Goal: Task Accomplishment & Management: Manage account settings

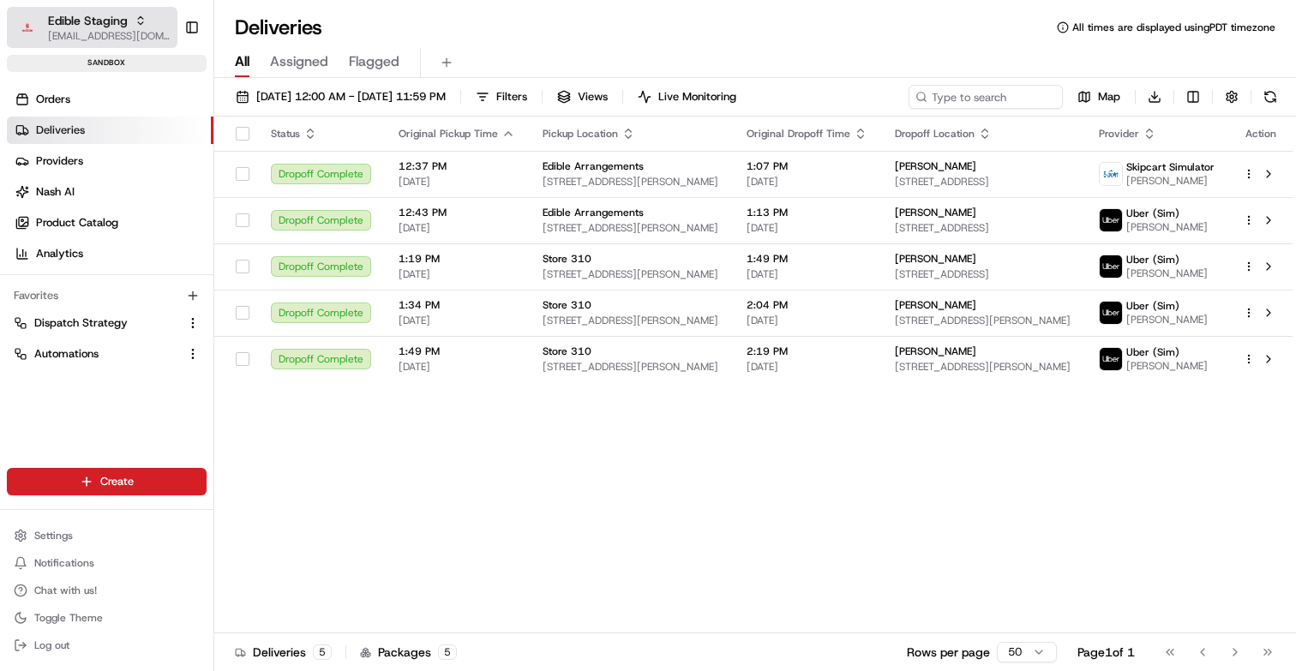
click at [113, 12] on button "Edible Staging [EMAIL_ADDRESS][DOMAIN_NAME]" at bounding box center [92, 27] width 171 height 41
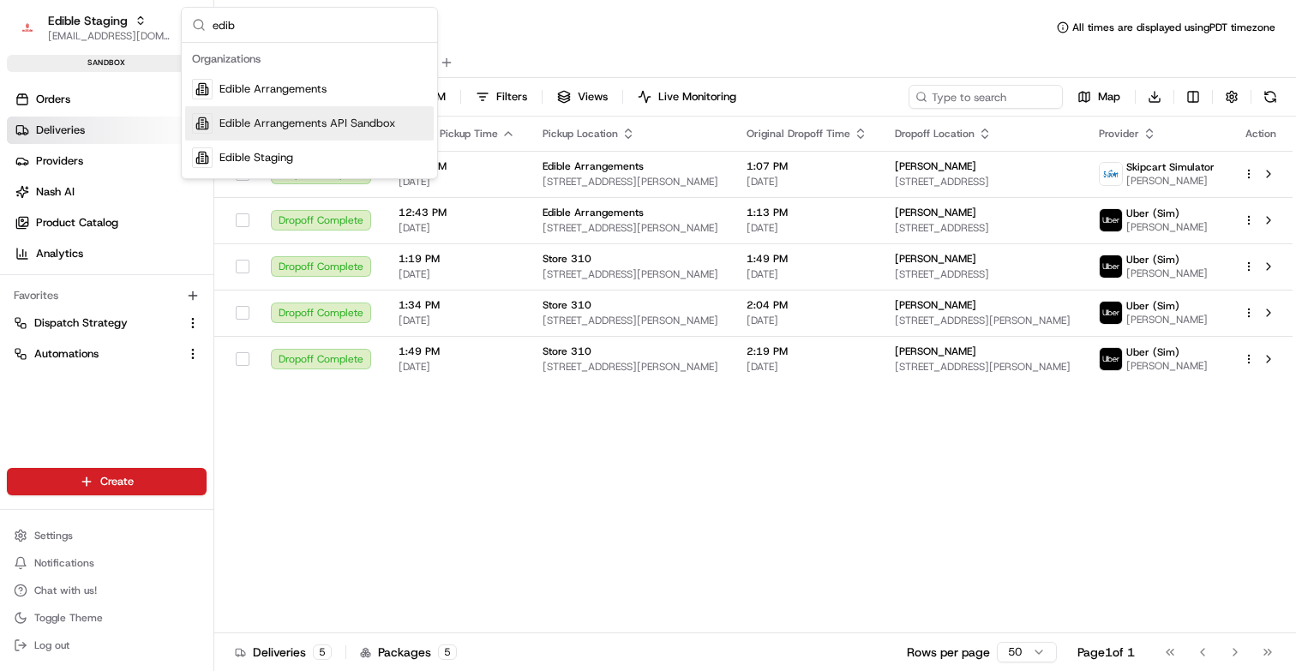
type input "edib"
click at [271, 129] on span "Edible Arrangements API Sandbox" at bounding box center [307, 123] width 176 height 15
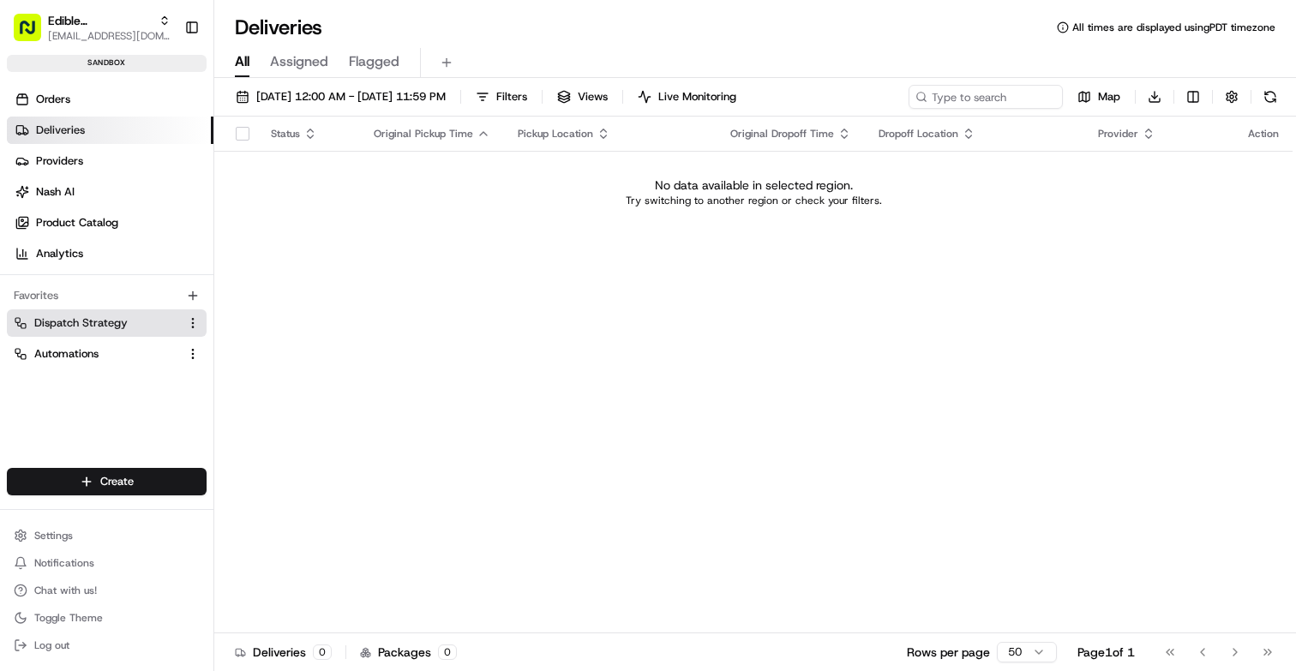
click at [67, 317] on span "Dispatch Strategy" at bounding box center [80, 322] width 93 height 15
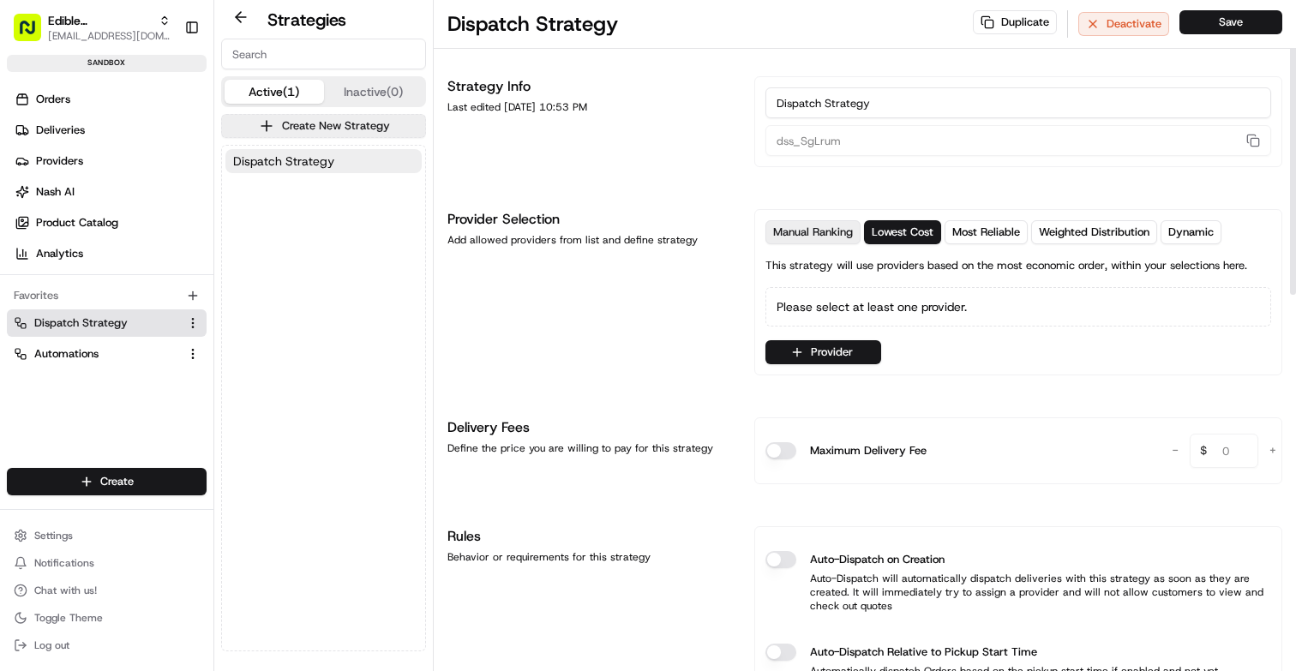
click at [842, 230] on span "Manual Ranking" at bounding box center [813, 232] width 80 height 15
click at [912, 233] on span "Lowest Cost" at bounding box center [903, 232] width 62 height 15
click at [971, 236] on span "Most Reliable" at bounding box center [986, 232] width 68 height 15
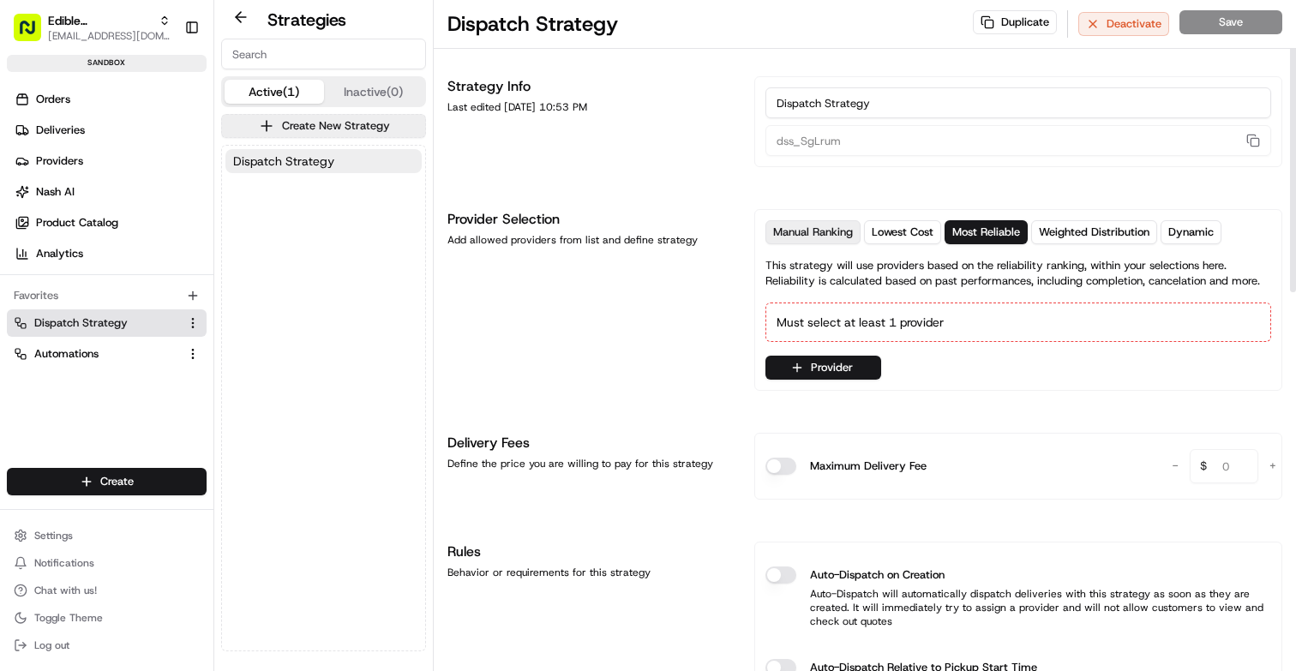
click at [823, 231] on span "Manual Ranking" at bounding box center [813, 232] width 80 height 15
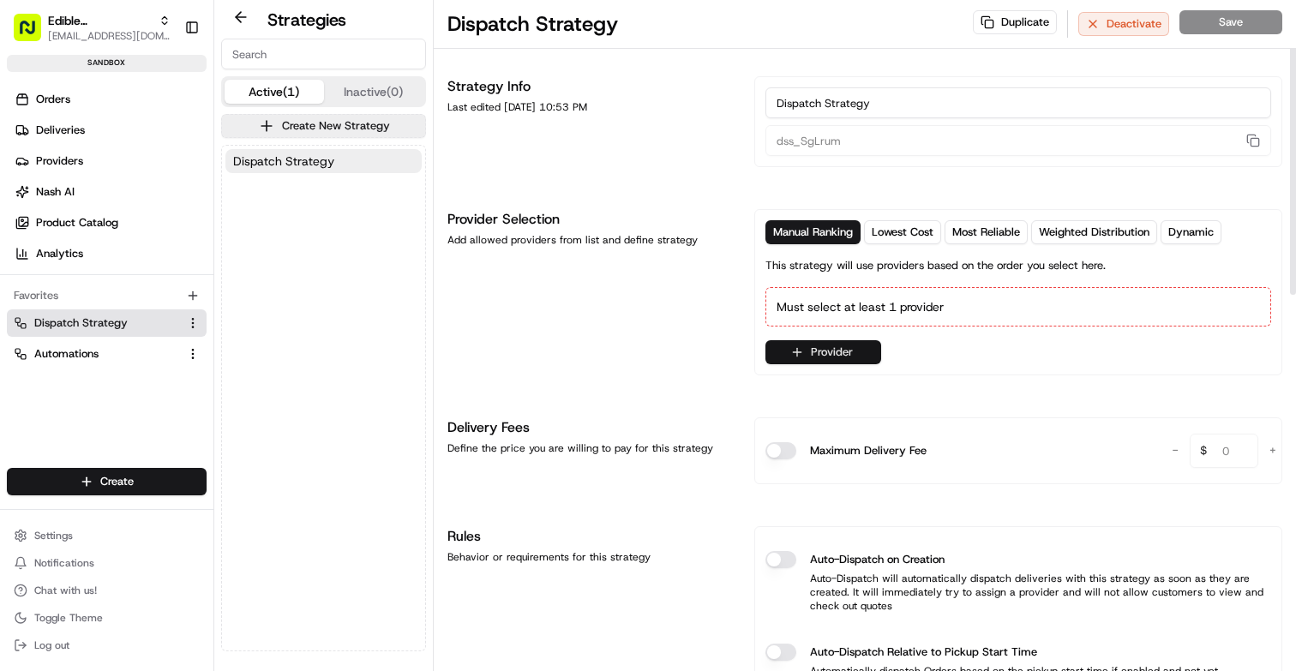
click at [822, 344] on button "Provider" at bounding box center [823, 352] width 116 height 24
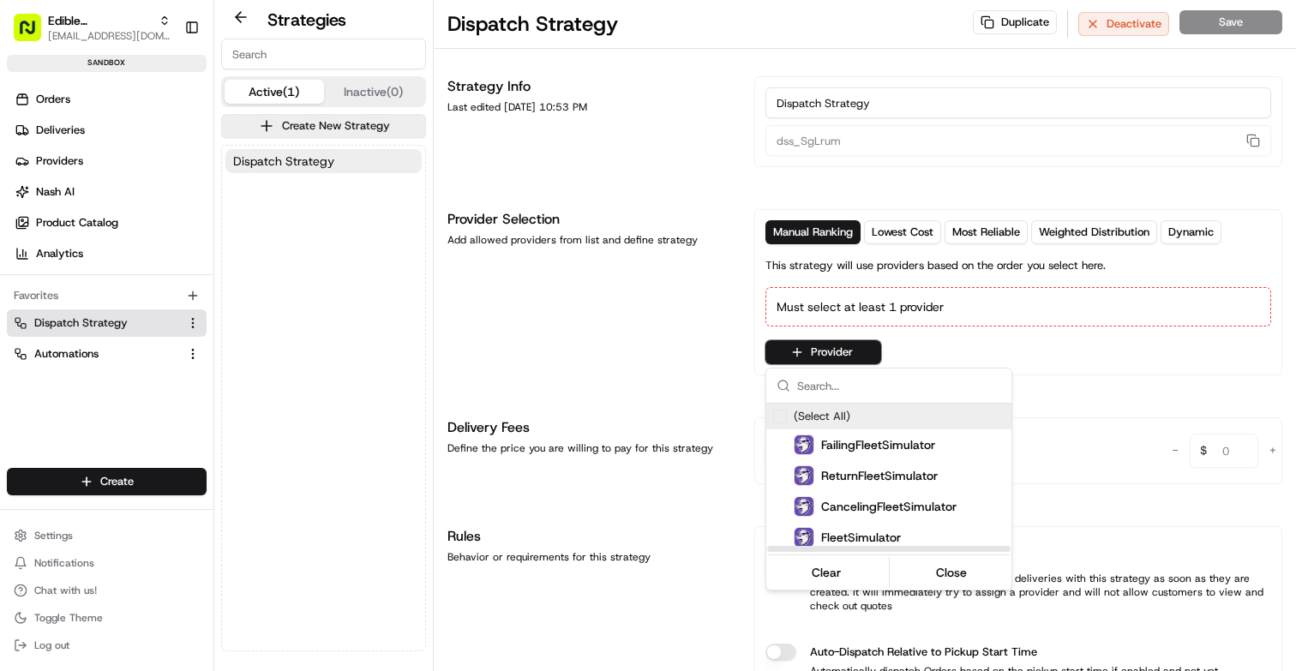
click at [781, 419] on div "Suggestions" at bounding box center [780, 417] width 14 height 14
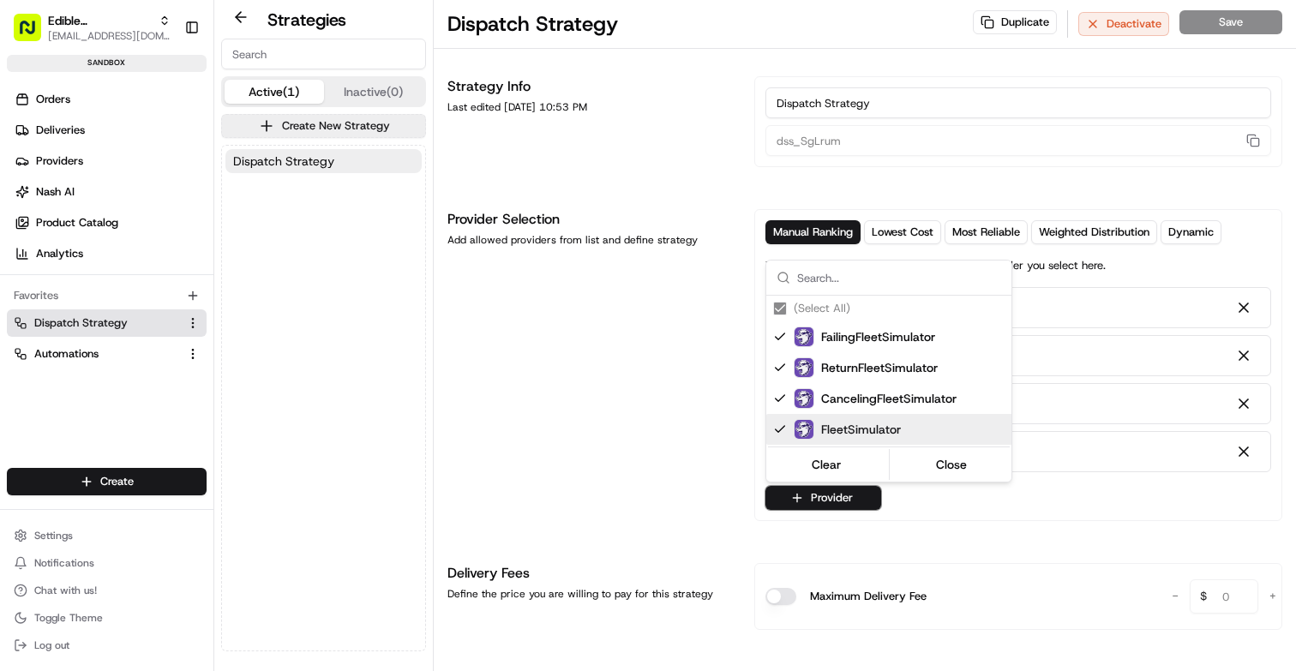
click at [752, 500] on html "Edible Arrangements API Sandbox aleena@usenash.com Toggle Sidebar sandbox Order…" at bounding box center [648, 335] width 1296 height 671
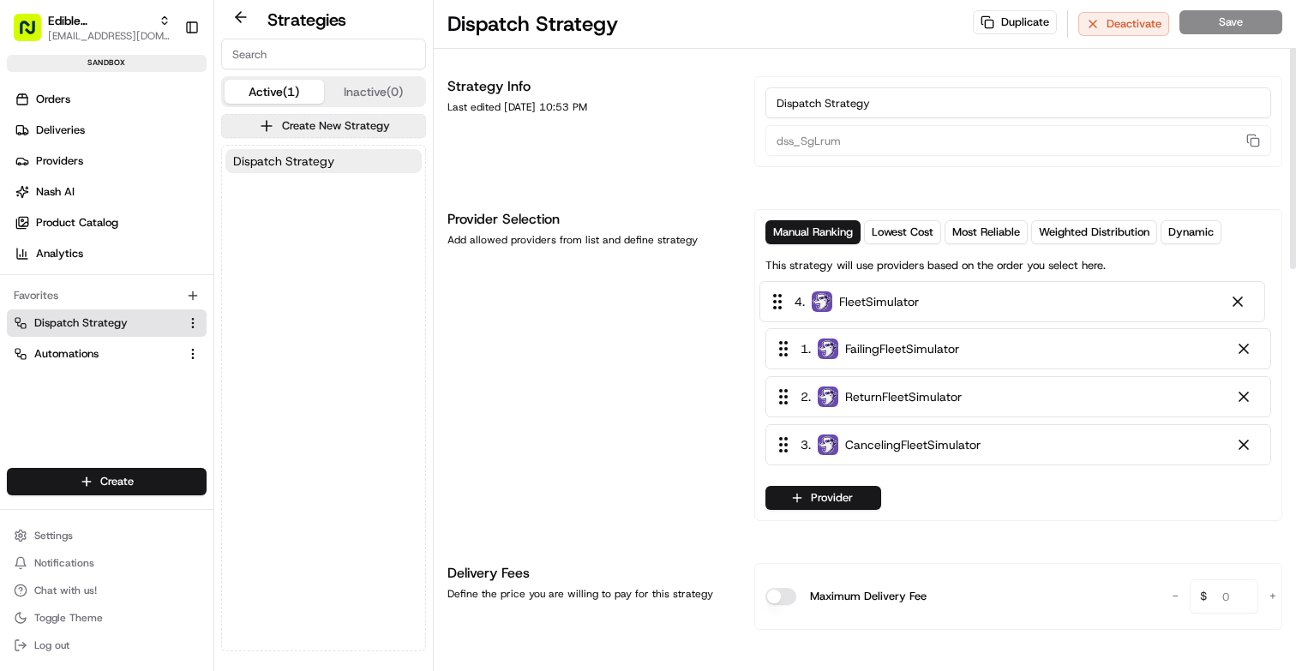
drag, startPoint x: 797, startPoint y: 451, endPoint x: 791, endPoint y: 296, distance: 155.2
click at [791, 296] on div "1 . FailingFleetSimulator 2 . ReturnFleetSimulator 3 . CancelingFleetSimulator …" at bounding box center [1018, 379] width 506 height 185
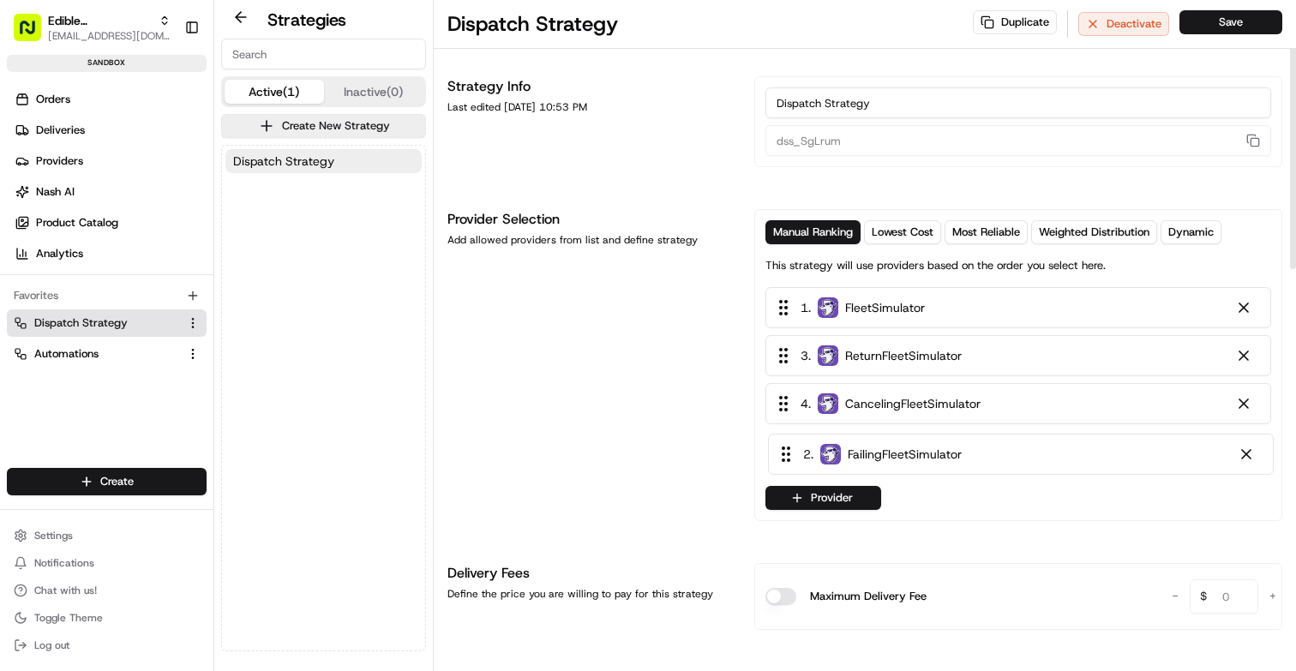
drag, startPoint x: 787, startPoint y: 351, endPoint x: 788, endPoint y: 458, distance: 107.1
click at [788, 458] on div "1 . FleetSimulator 2 . FailingFleetSimulator 3 . ReturnFleetSimulator 4 . Cance…" at bounding box center [1018, 379] width 506 height 185
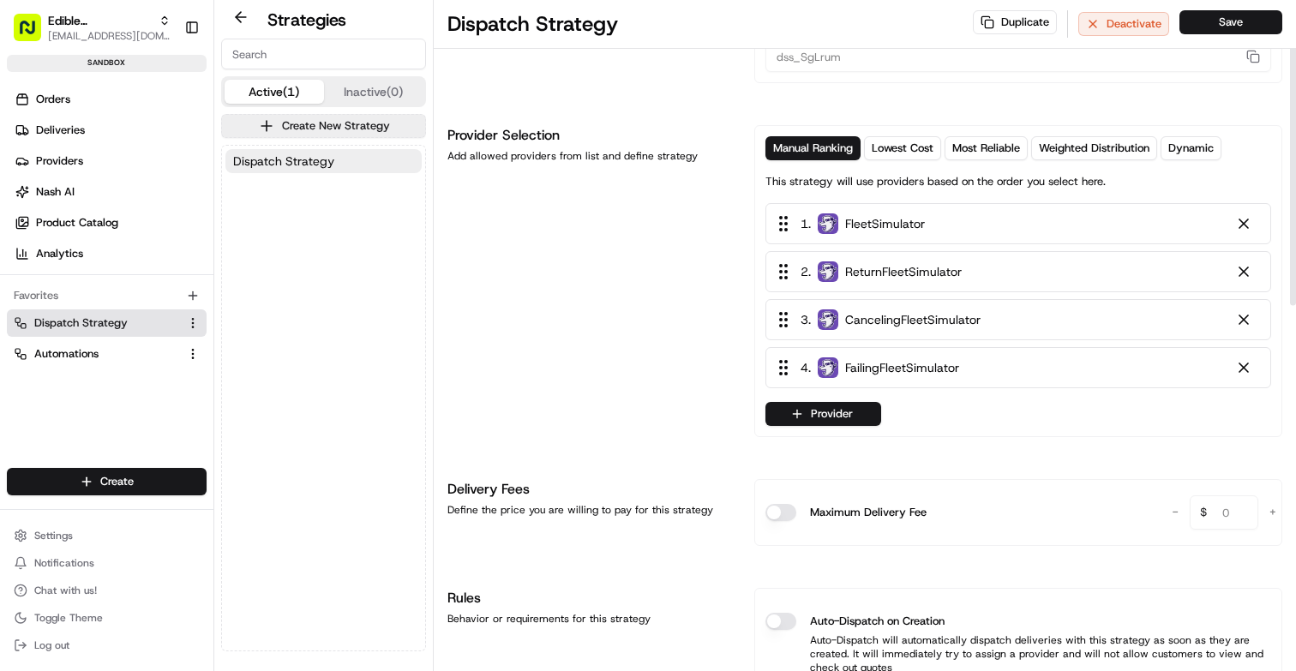
scroll to position [93, 0]
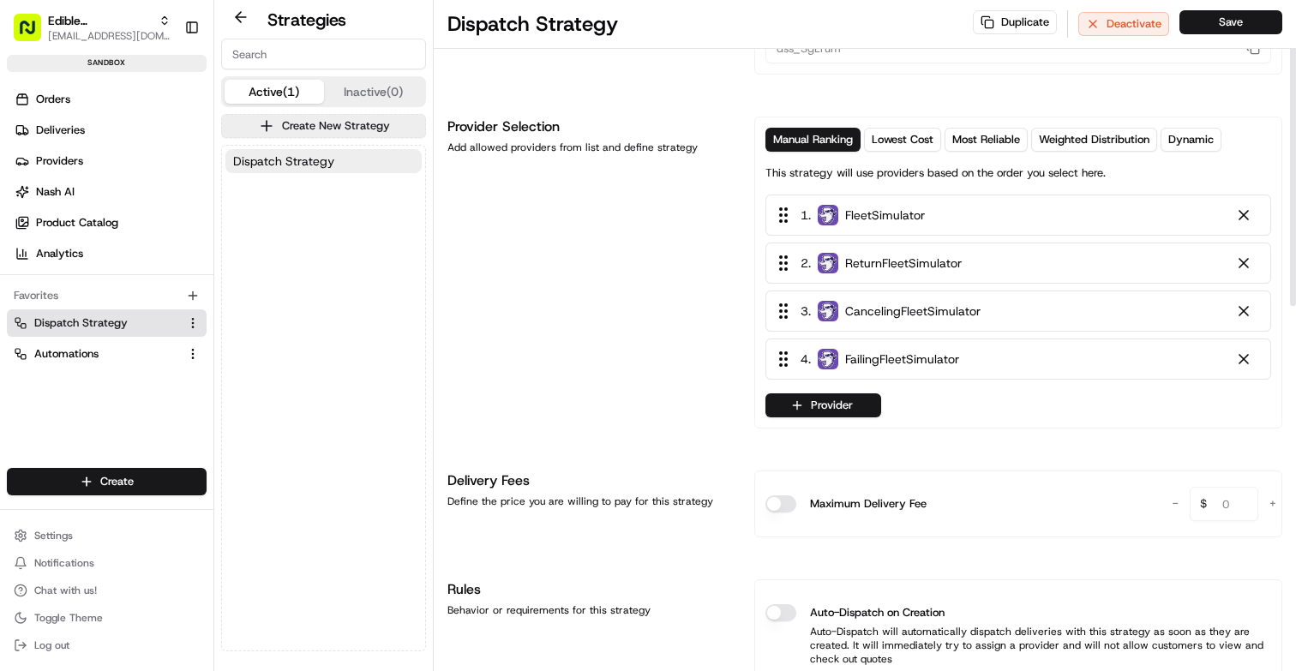
click at [813, 362] on div "4 . FailingFleetSimulator" at bounding box center [866, 359] width 186 height 19
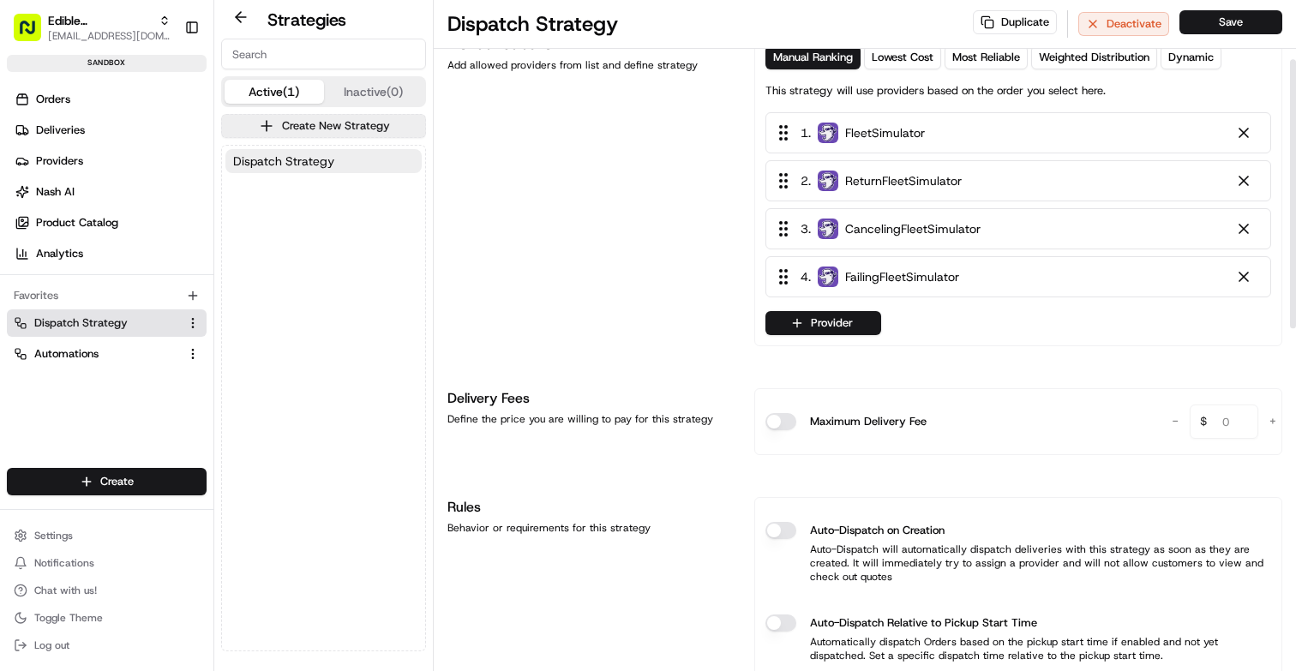
scroll to position [267, 0]
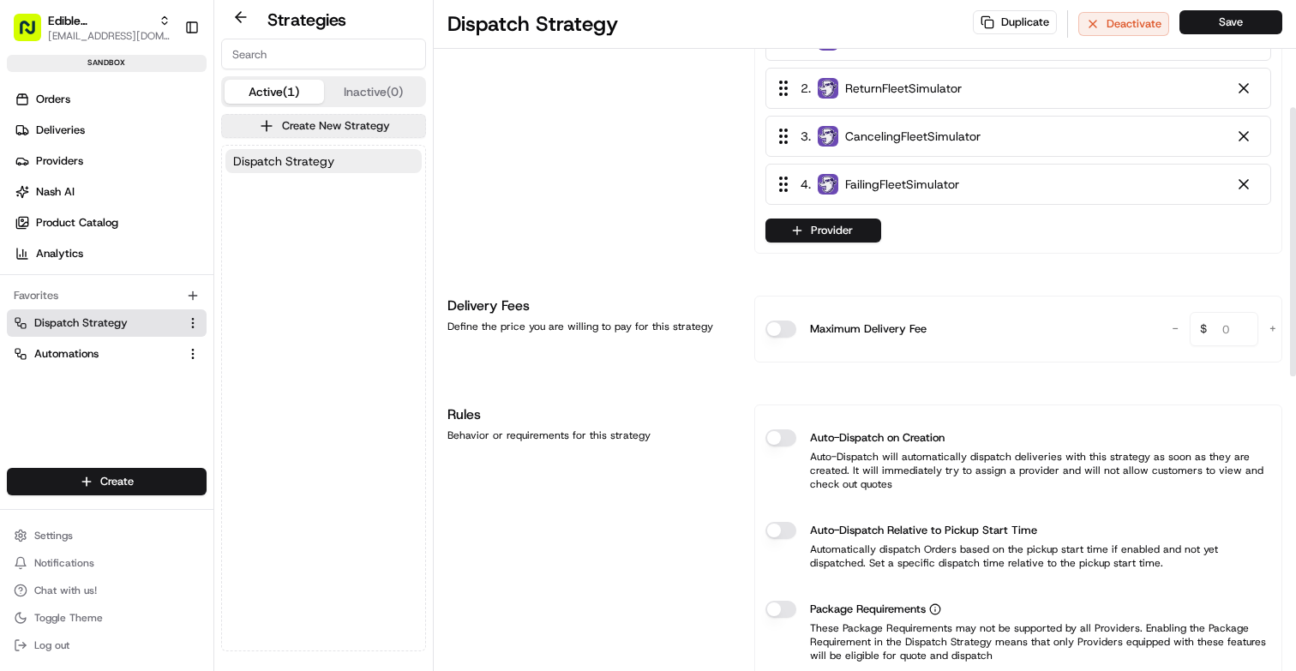
click at [770, 440] on button "Auto-Dispatch on Creation" at bounding box center [780, 437] width 31 height 17
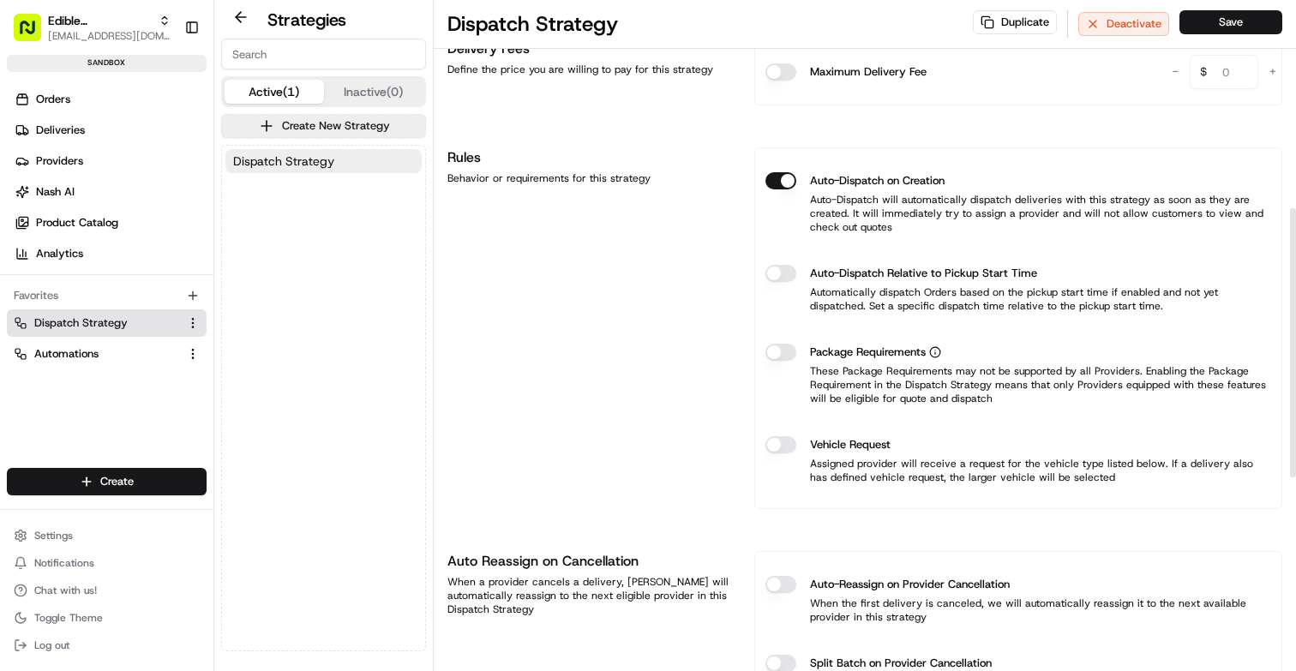
scroll to position [564, 0]
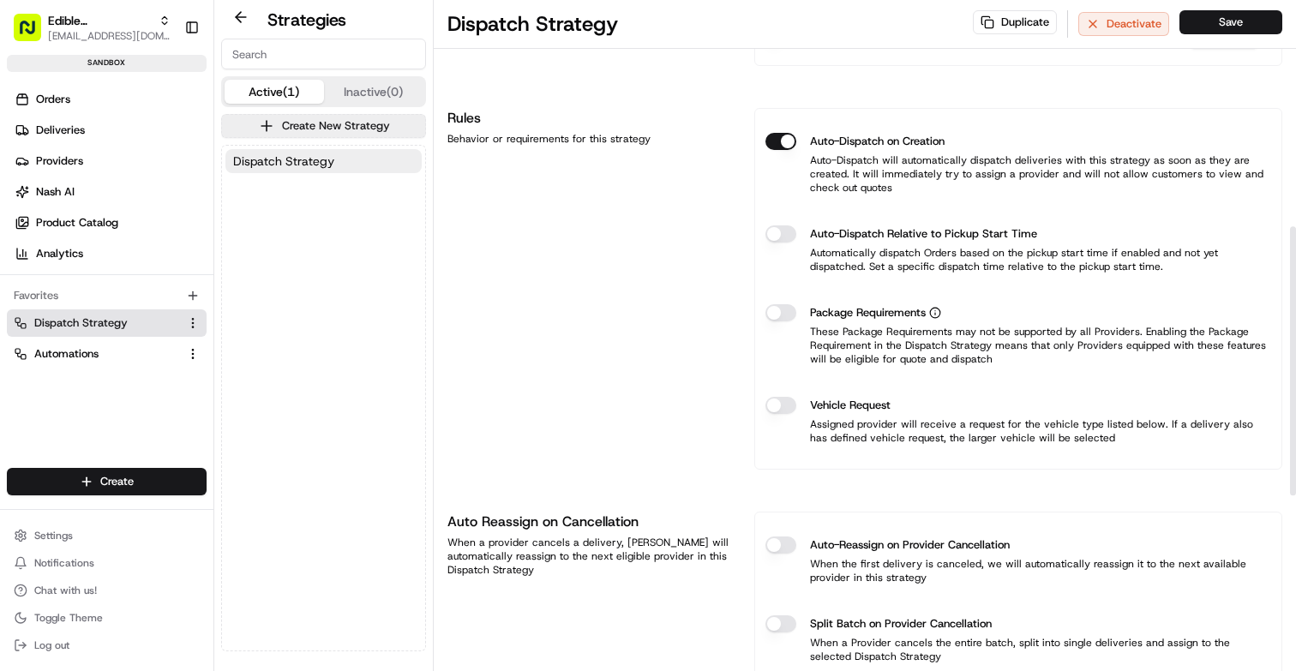
click at [770, 544] on button "Auto-Reassign on Provider Cancellation" at bounding box center [780, 544] width 31 height 17
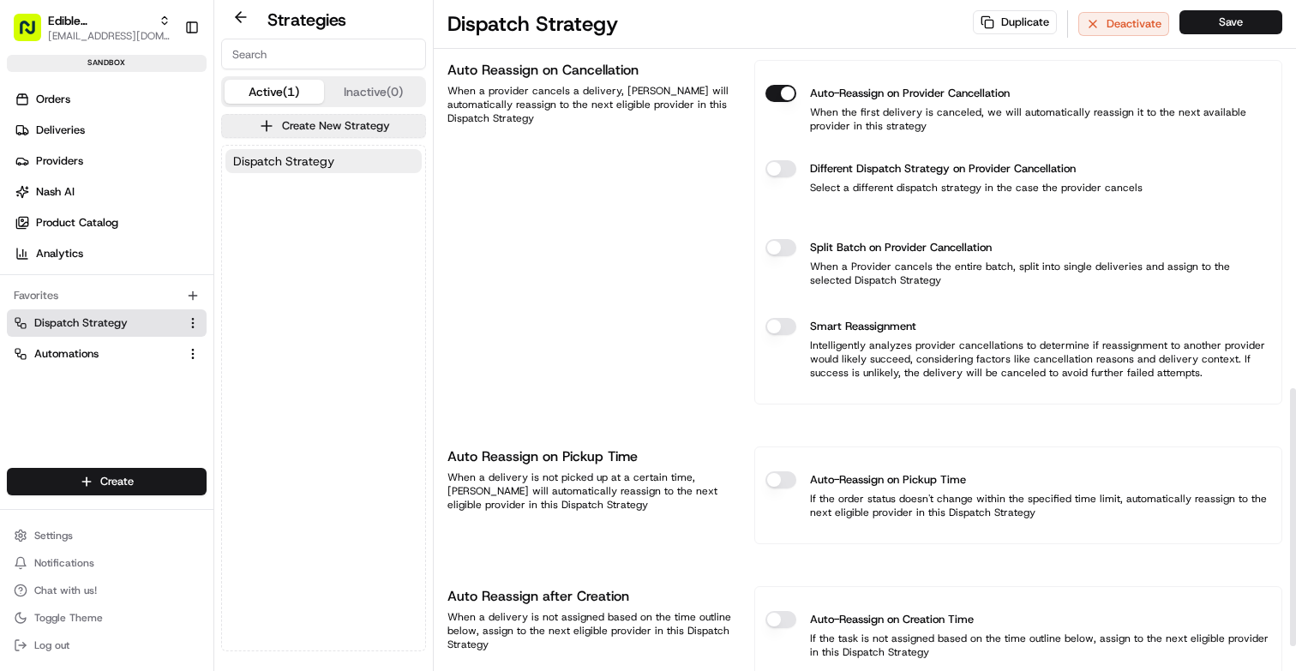
scroll to position [1026, 0]
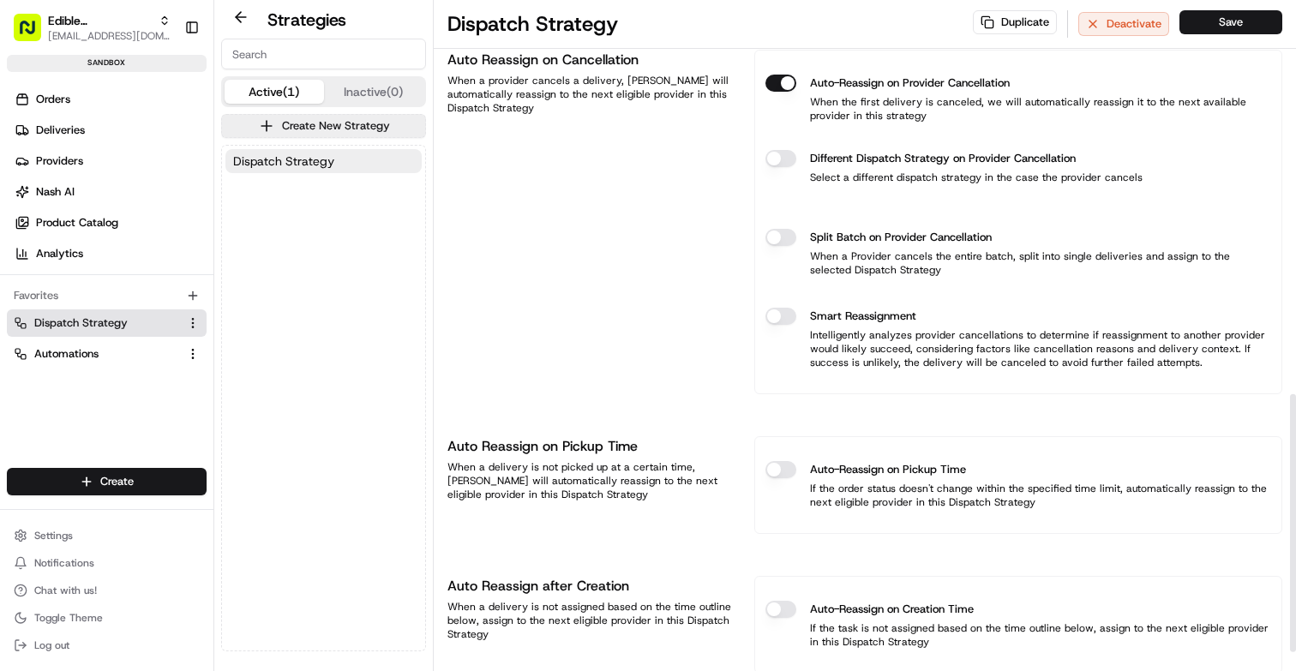
click at [784, 468] on button "Auto-Reassign on Pickup Time" at bounding box center [780, 469] width 31 height 17
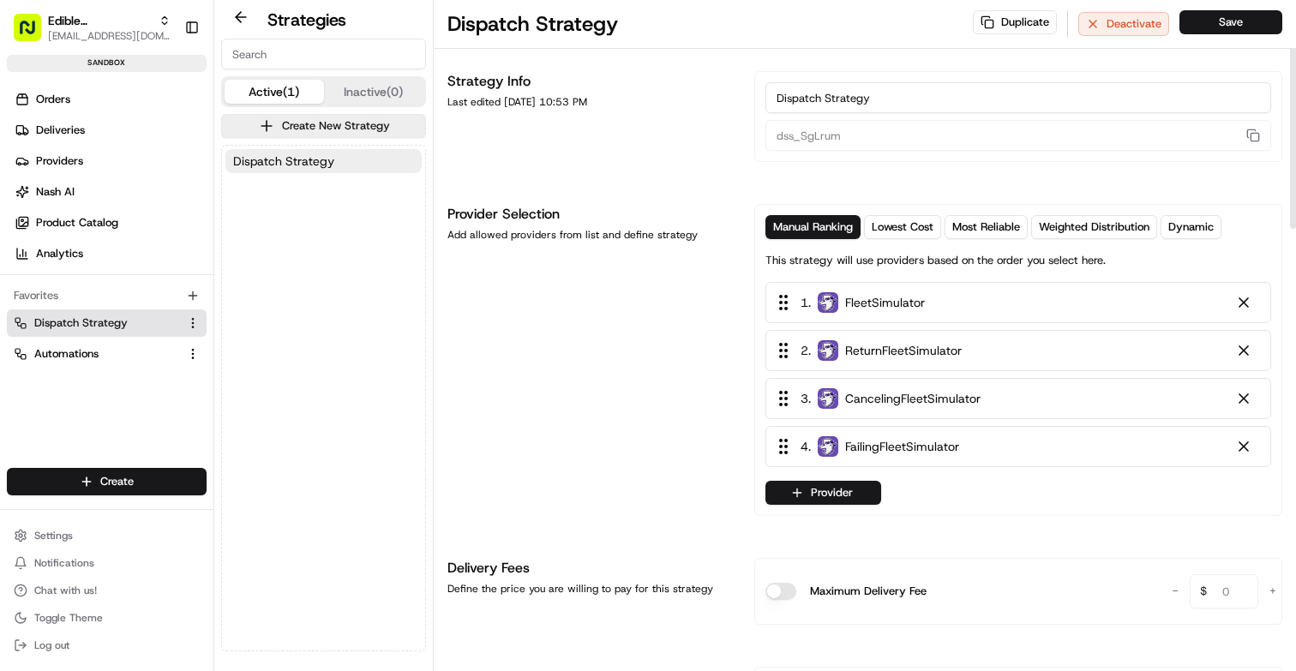
scroll to position [0, 0]
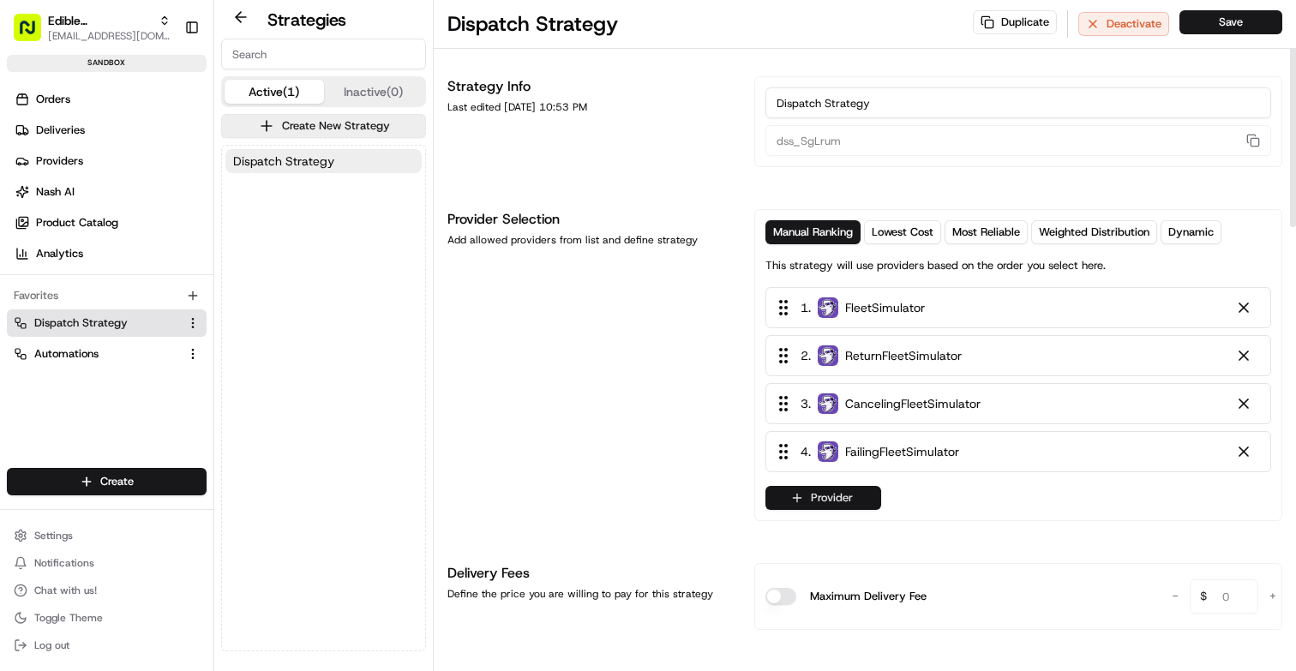
click at [837, 494] on button "Provider" at bounding box center [823, 498] width 116 height 24
type input "stuck"
click at [1196, 39] on html "Edible Arrangements API Sandbox aleena@usenash.com Toggle Sidebar sandbox Order…" at bounding box center [648, 335] width 1296 height 671
click at [1201, 21] on button "Save" at bounding box center [1230, 22] width 103 height 24
click at [326, 171] on button "Dispatch Strategy" at bounding box center [323, 161] width 196 height 24
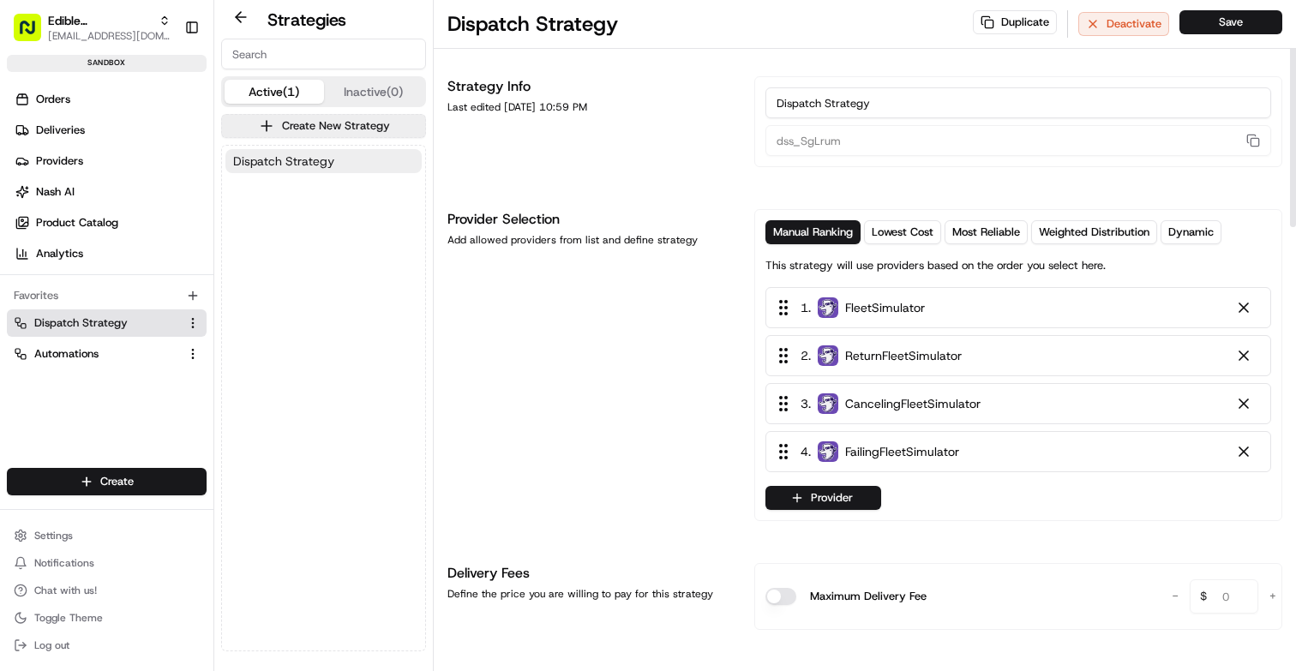
click at [362, 169] on button "Dispatch Strategy" at bounding box center [323, 161] width 196 height 24
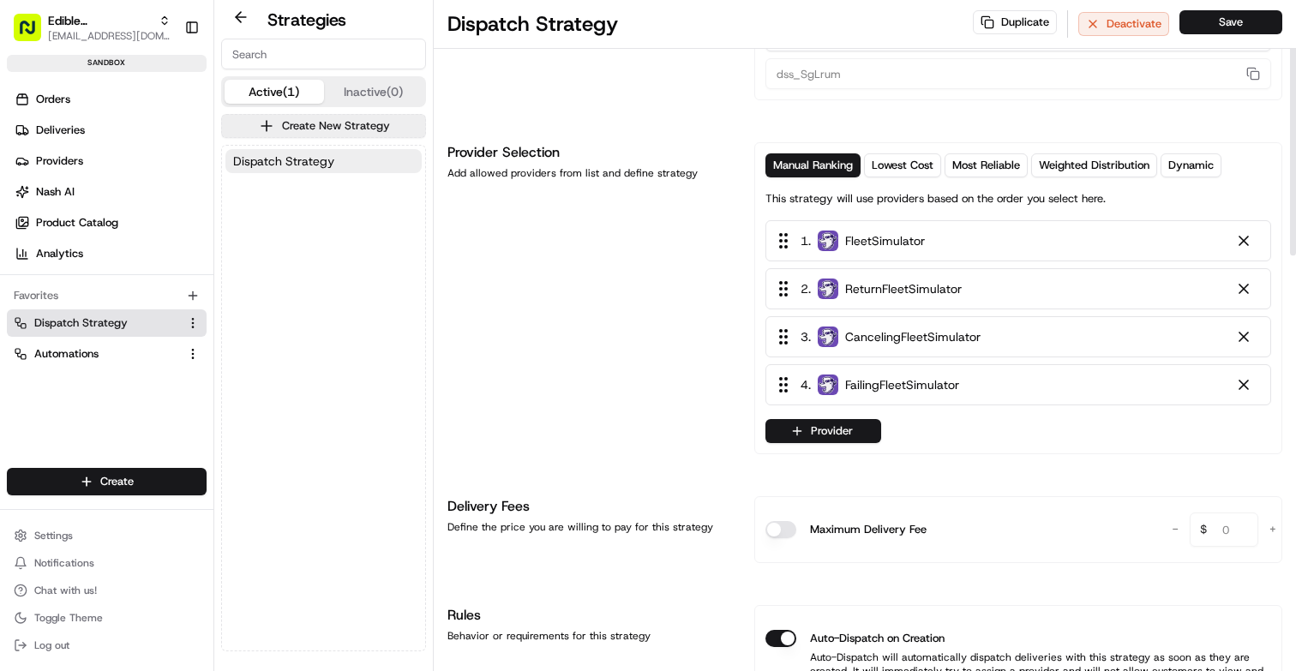
scroll to position [91, 0]
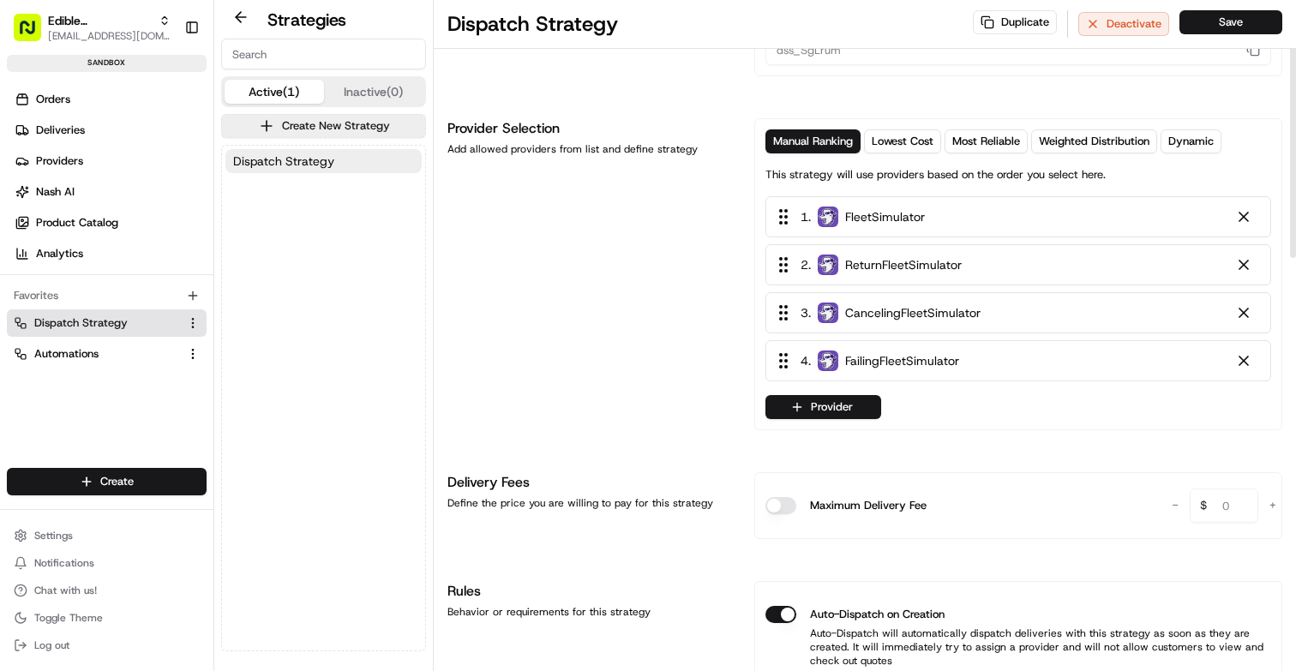
click at [820, 419] on div "Manual Ranking Lowest Cost Most Reliable Weighted Distribution Dynamic This str…" at bounding box center [1018, 274] width 528 height 312
click at [829, 408] on button "Provider" at bounding box center [823, 407] width 116 height 24
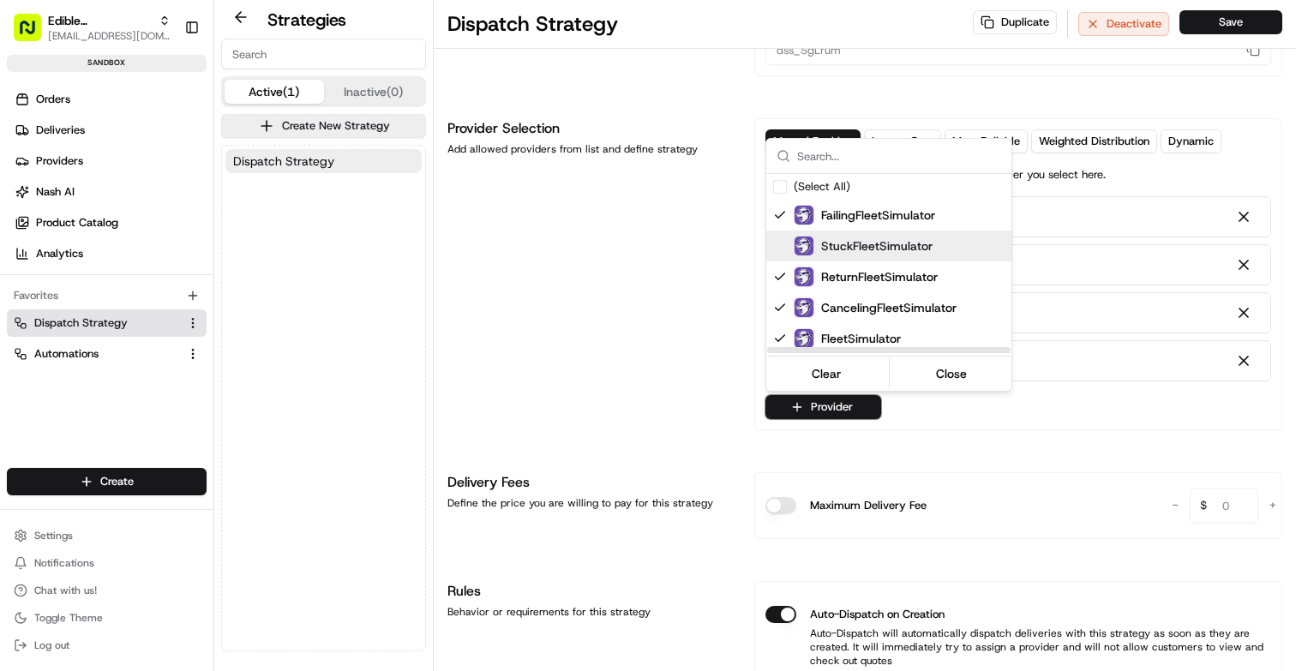
click at [850, 237] on span "StuckFleetSimulator" at bounding box center [876, 245] width 111 height 17
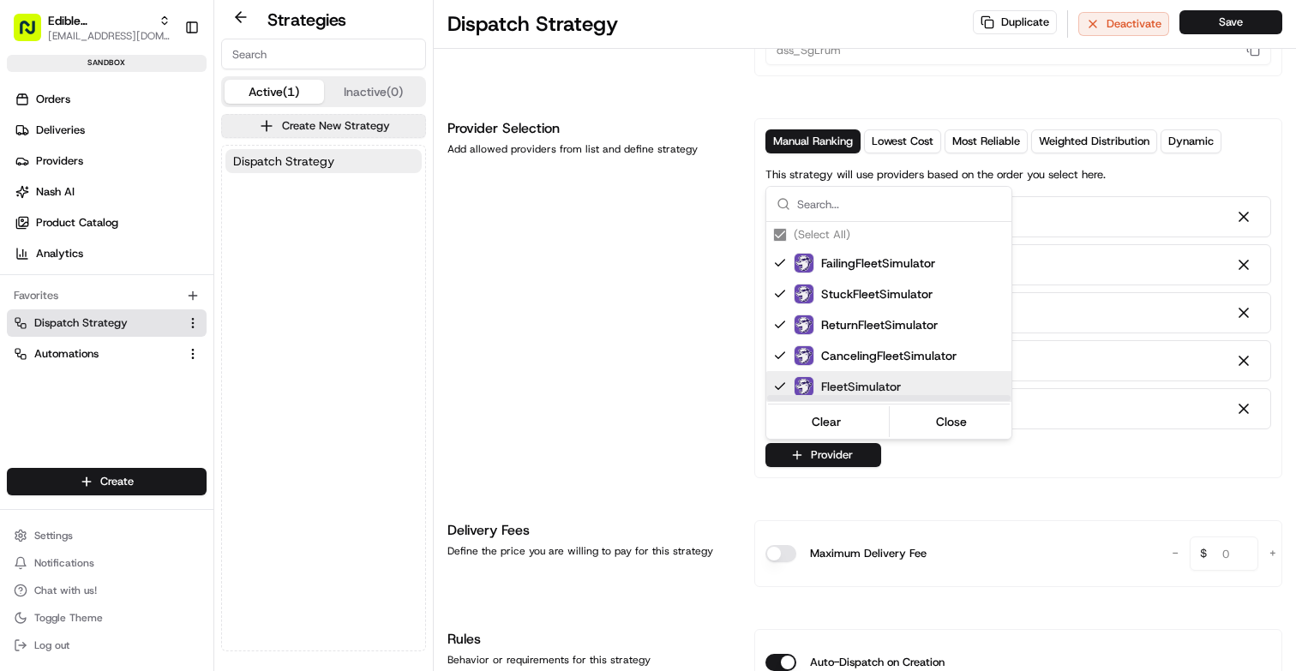
click at [632, 516] on html "Edible Arrangements API Sandbox aleena@usenash.com Toggle Sidebar sandbox Order…" at bounding box center [648, 335] width 1296 height 671
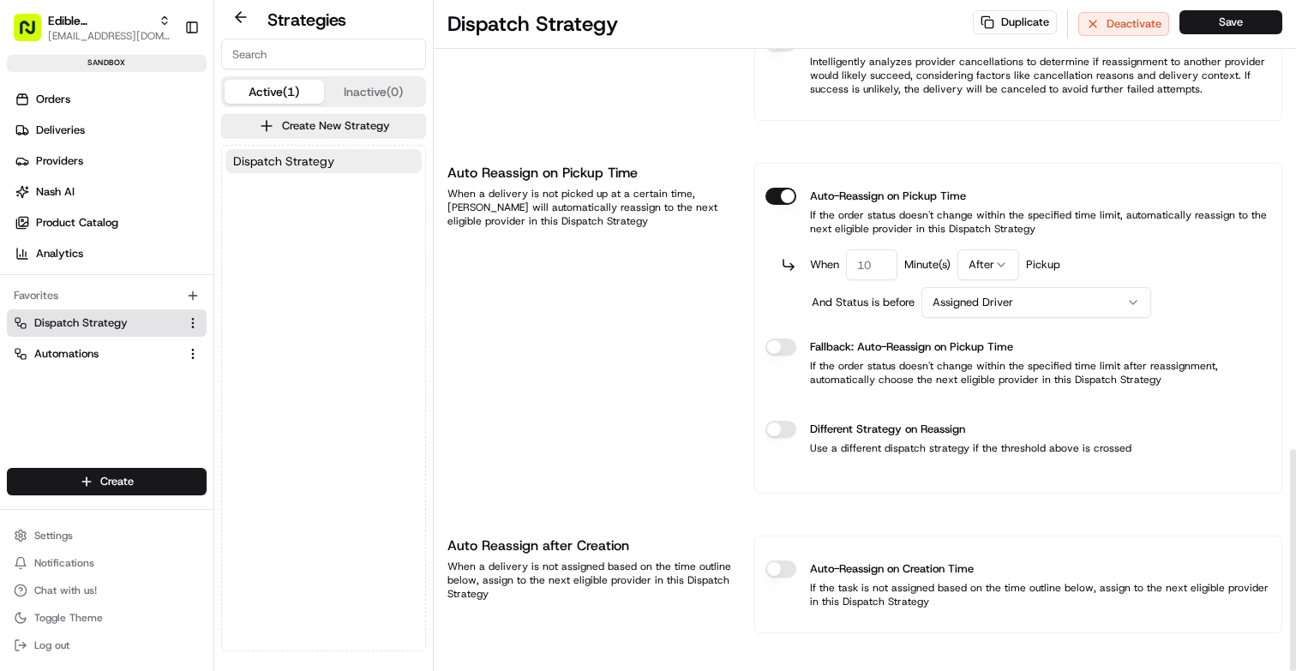
scroll to position [1358, 0]
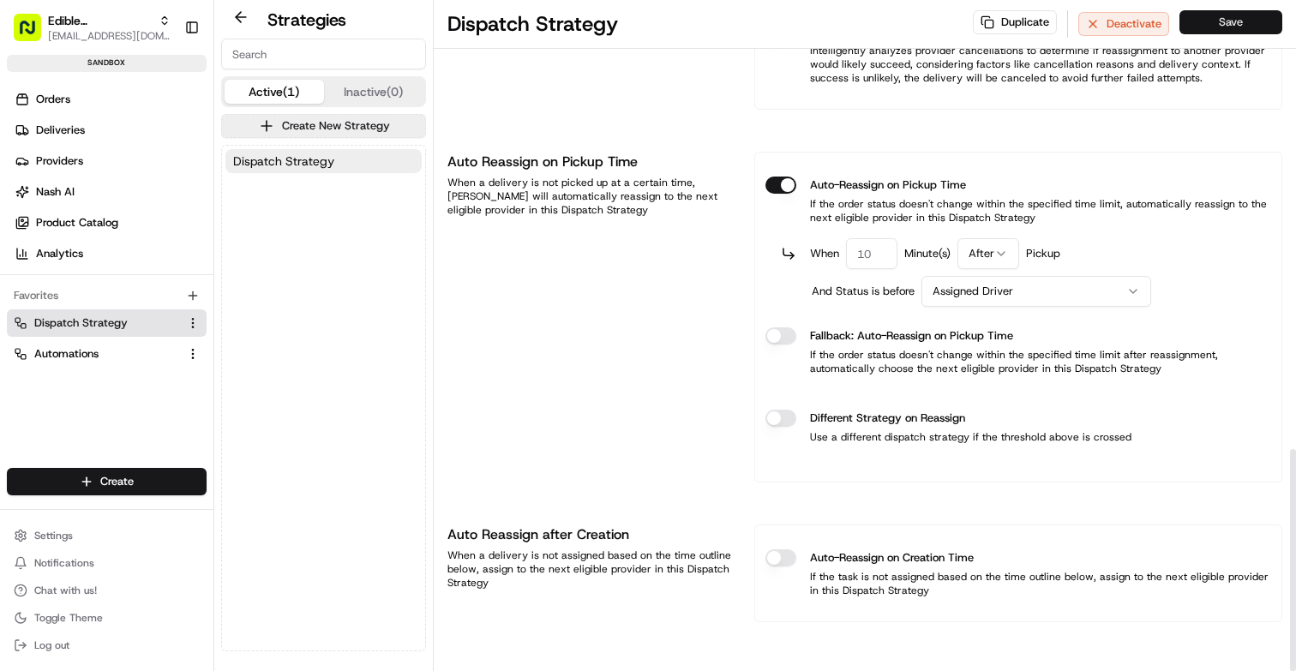
click at [1261, 25] on button "Save" at bounding box center [1230, 22] width 103 height 24
click at [101, 358] on link "Automations" at bounding box center [96, 353] width 165 height 15
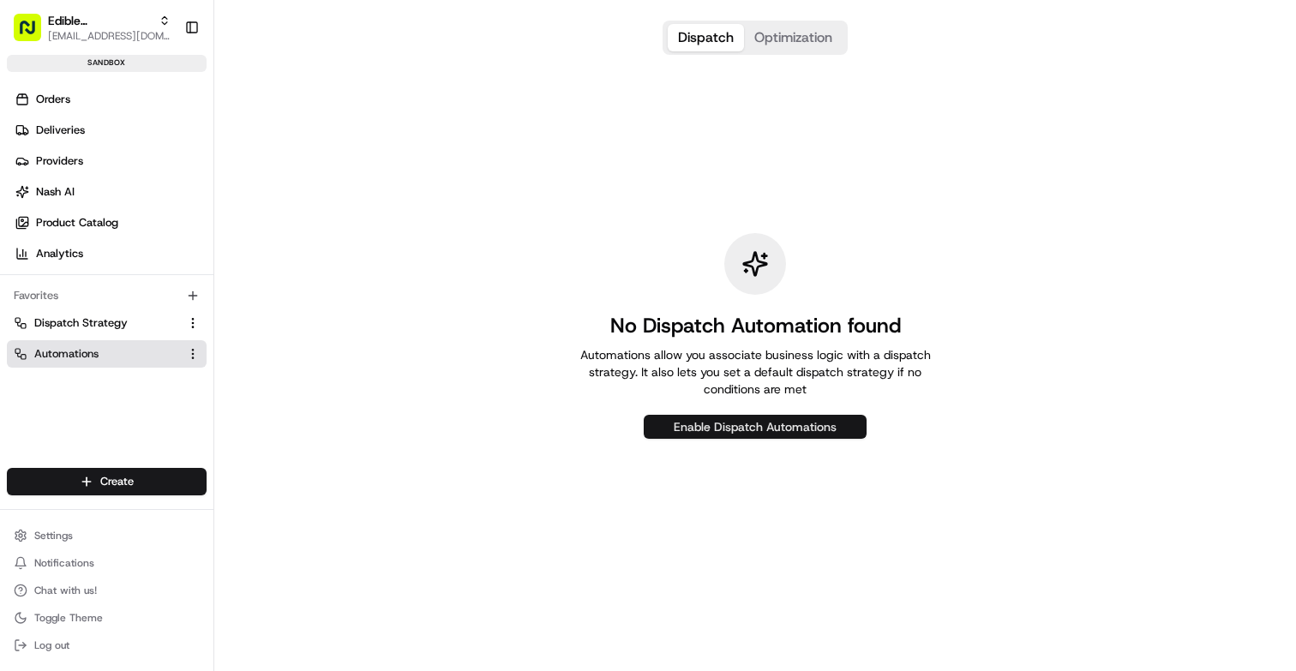
click at [734, 415] on button "Enable Dispatch Automations" at bounding box center [755, 427] width 223 height 24
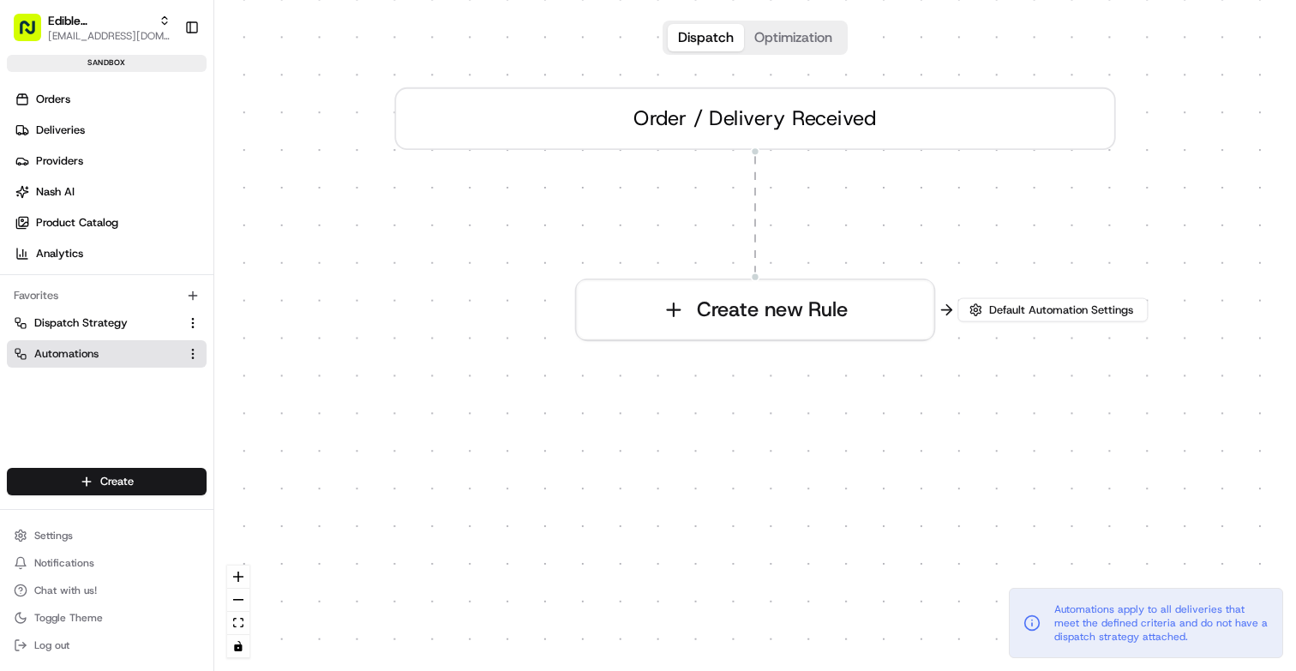
click at [719, 39] on button "Dispatch" at bounding box center [706, 37] width 76 height 27
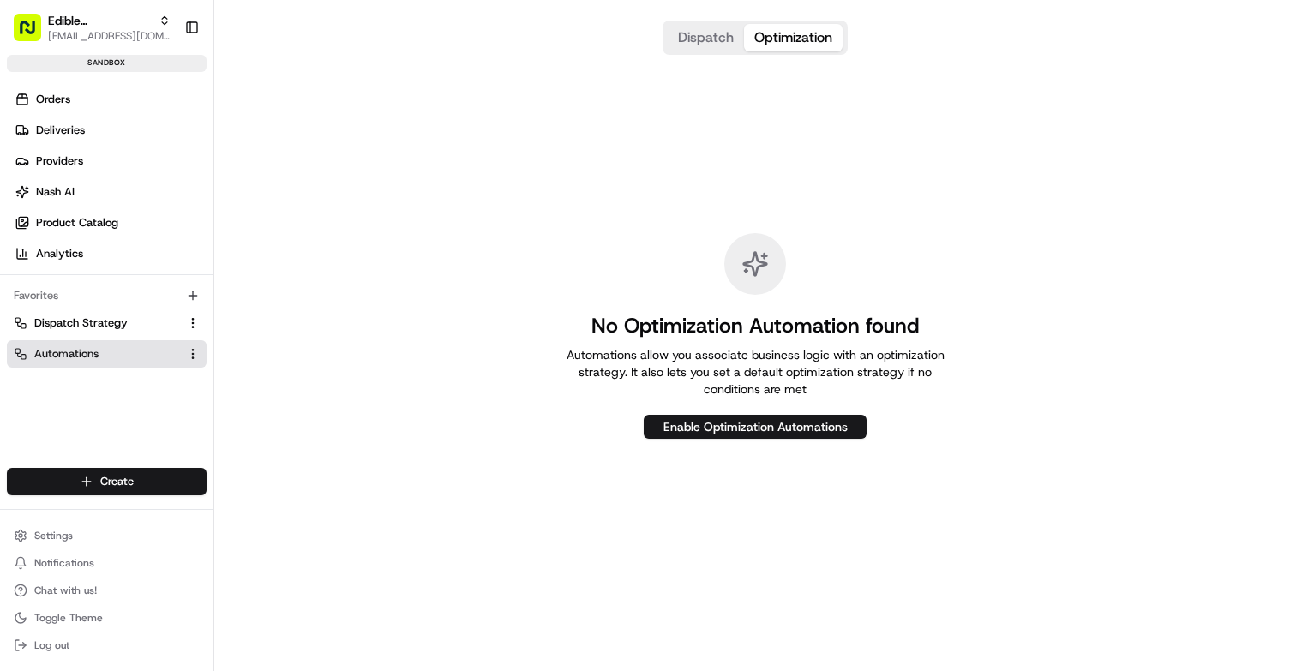
click at [791, 45] on button "Optimization" at bounding box center [793, 37] width 99 height 27
click at [700, 45] on button "Dispatch" at bounding box center [706, 37] width 76 height 27
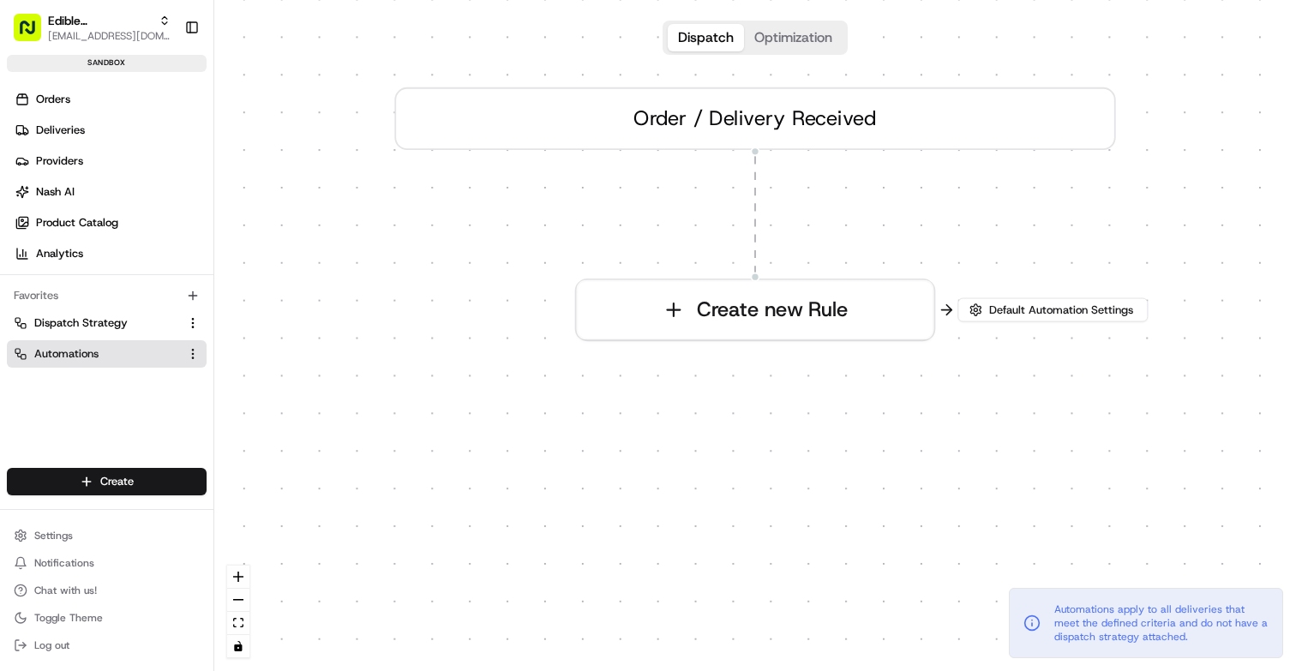
click at [757, 47] on button "Optimization" at bounding box center [793, 37] width 99 height 27
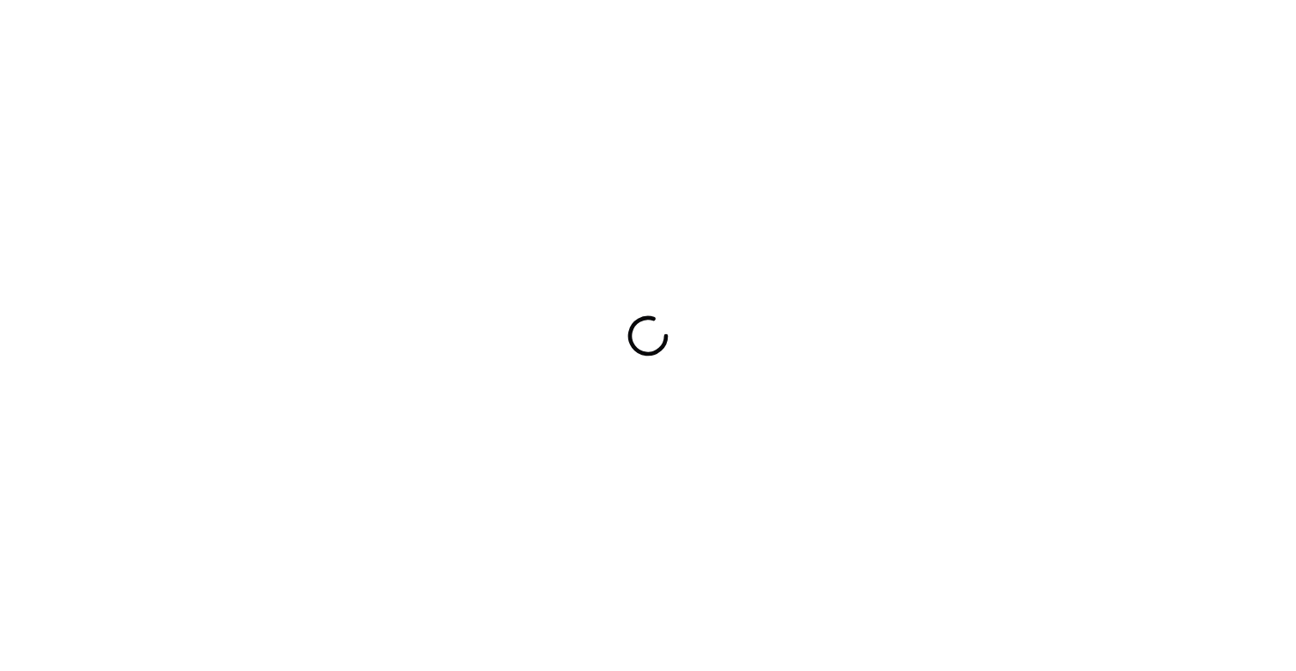
click at [1103, 185] on div at bounding box center [648, 335] width 1296 height 671
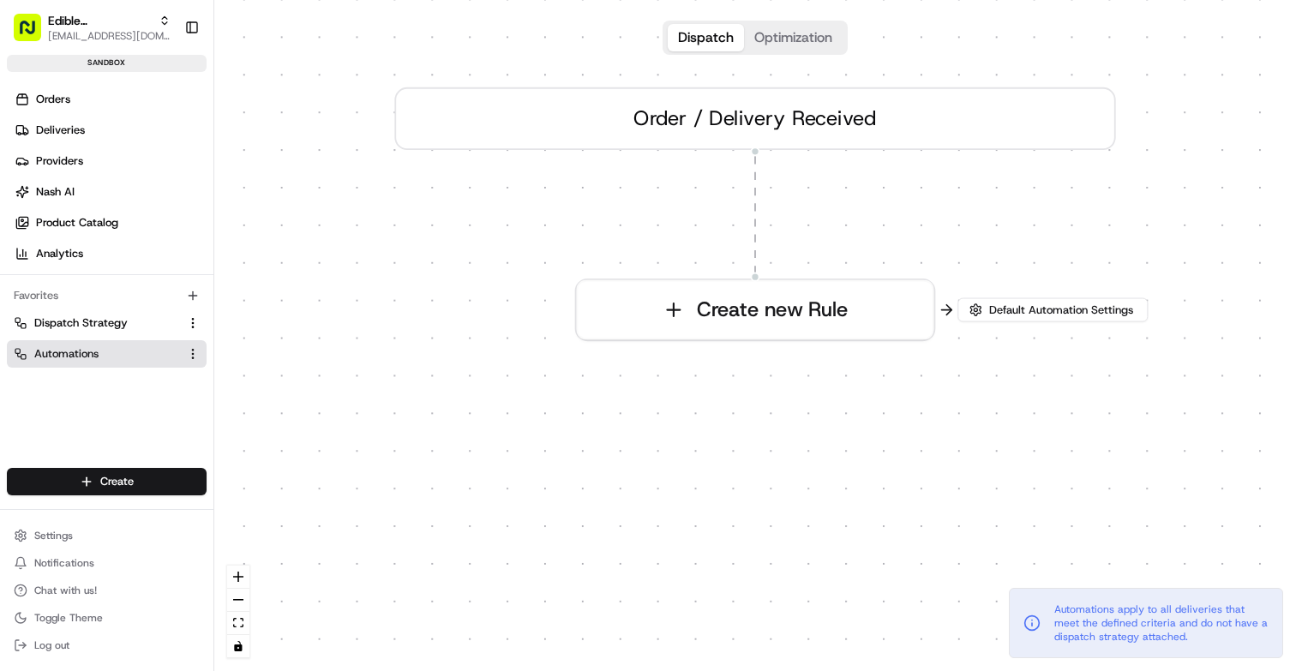
click at [718, 39] on button "Dispatch" at bounding box center [706, 37] width 76 height 27
click at [788, 42] on button "Optimization" at bounding box center [793, 37] width 99 height 27
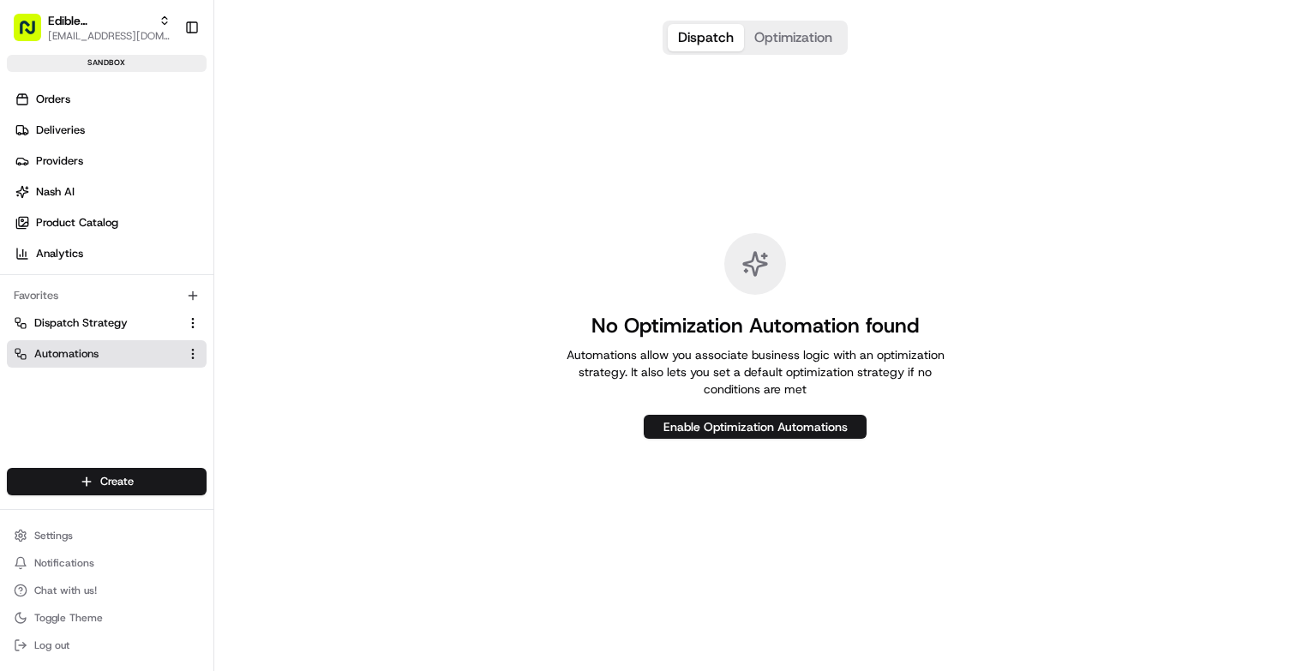
click at [708, 33] on button "Dispatch" at bounding box center [706, 37] width 76 height 27
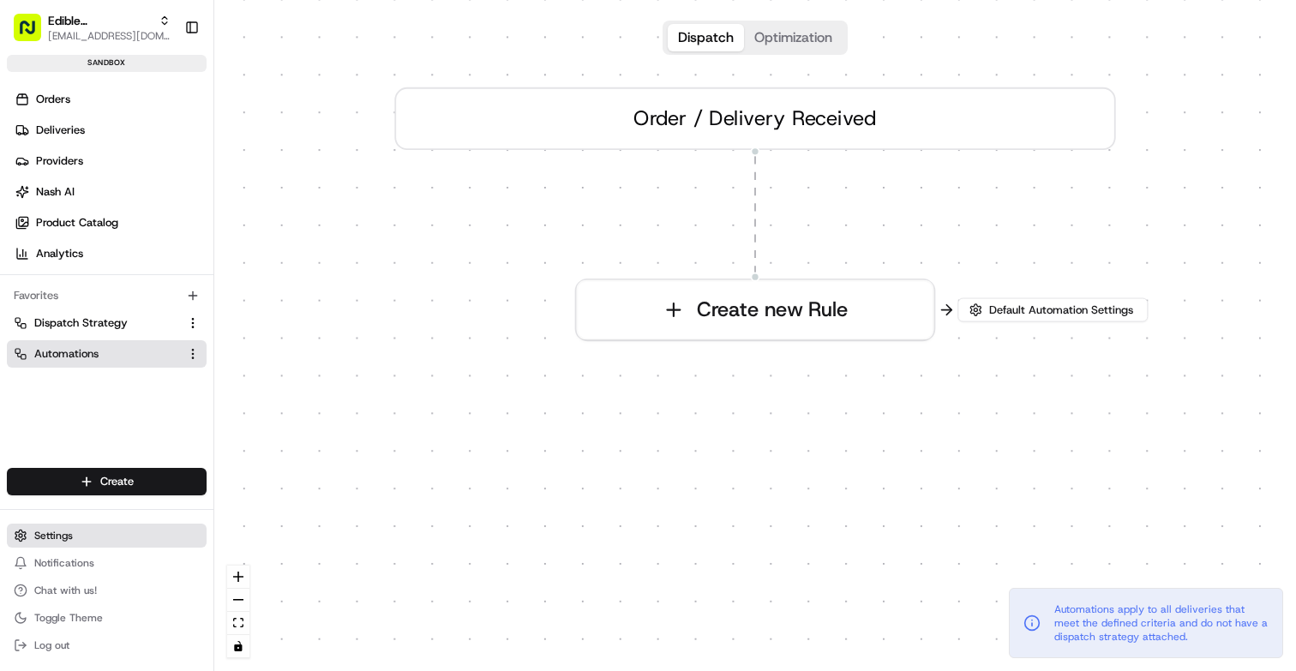
click at [51, 531] on span "Settings" at bounding box center [53, 536] width 39 height 14
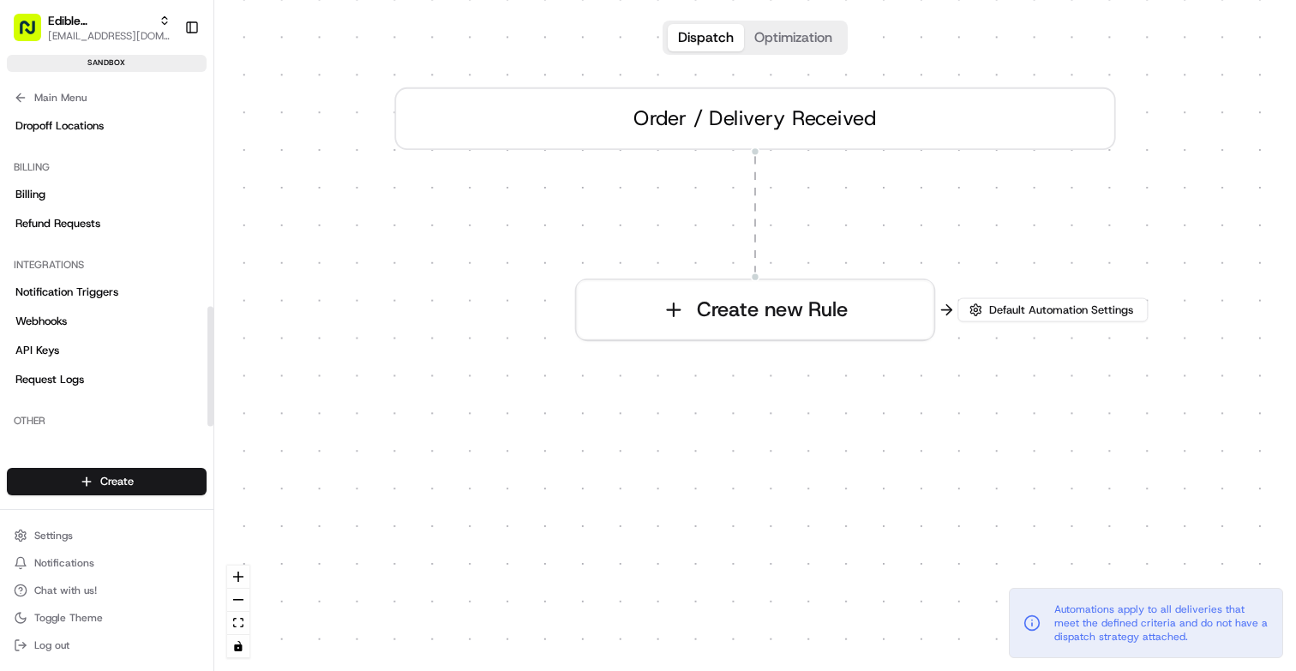
scroll to position [570, 0]
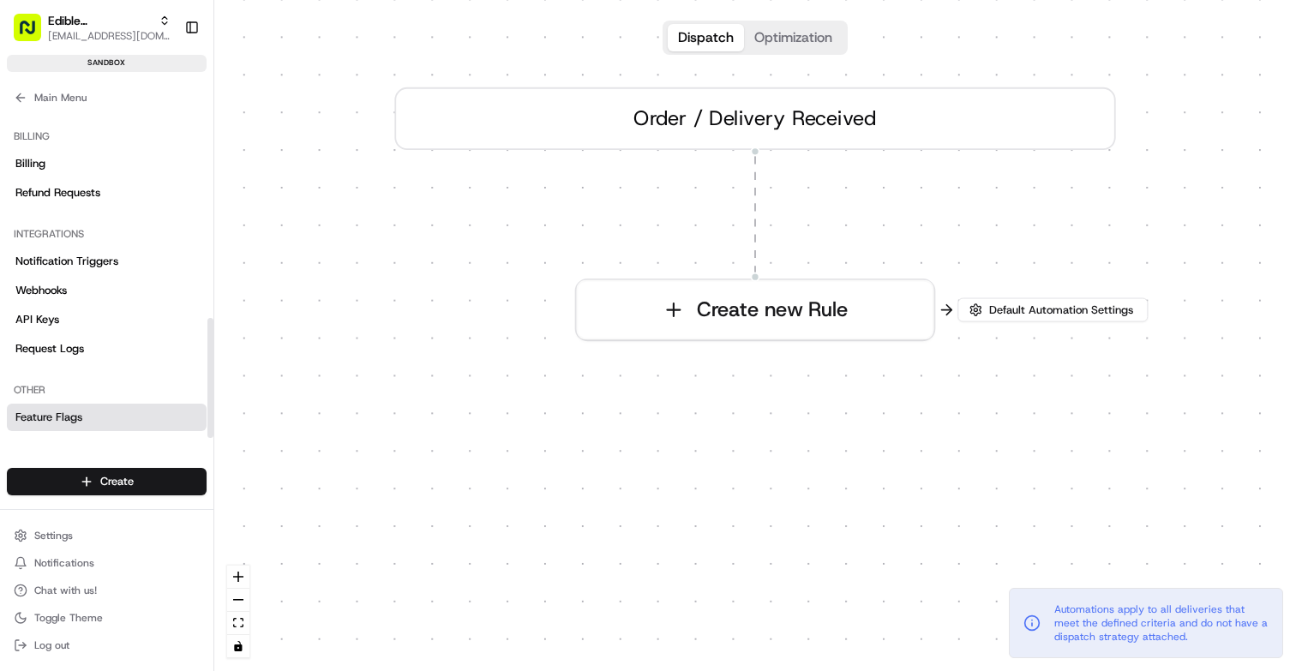
click at [69, 412] on span "Feature Flags" at bounding box center [48, 417] width 67 height 15
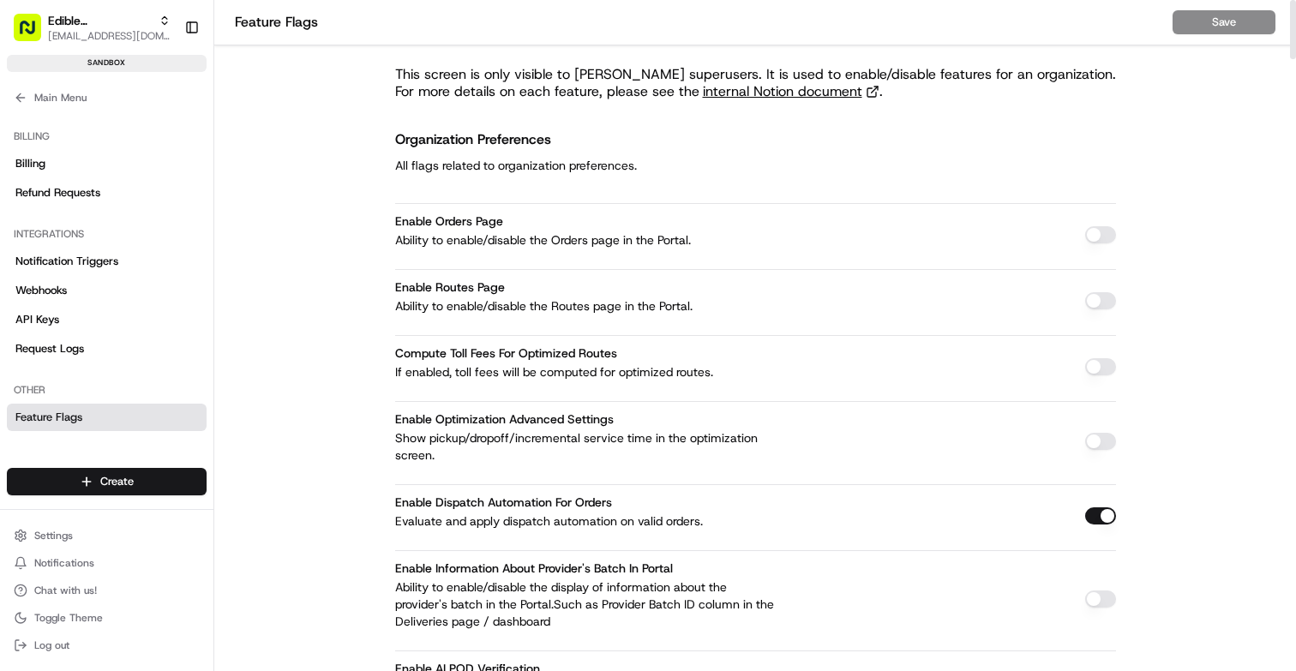
click at [1102, 238] on button "button" at bounding box center [1100, 234] width 31 height 17
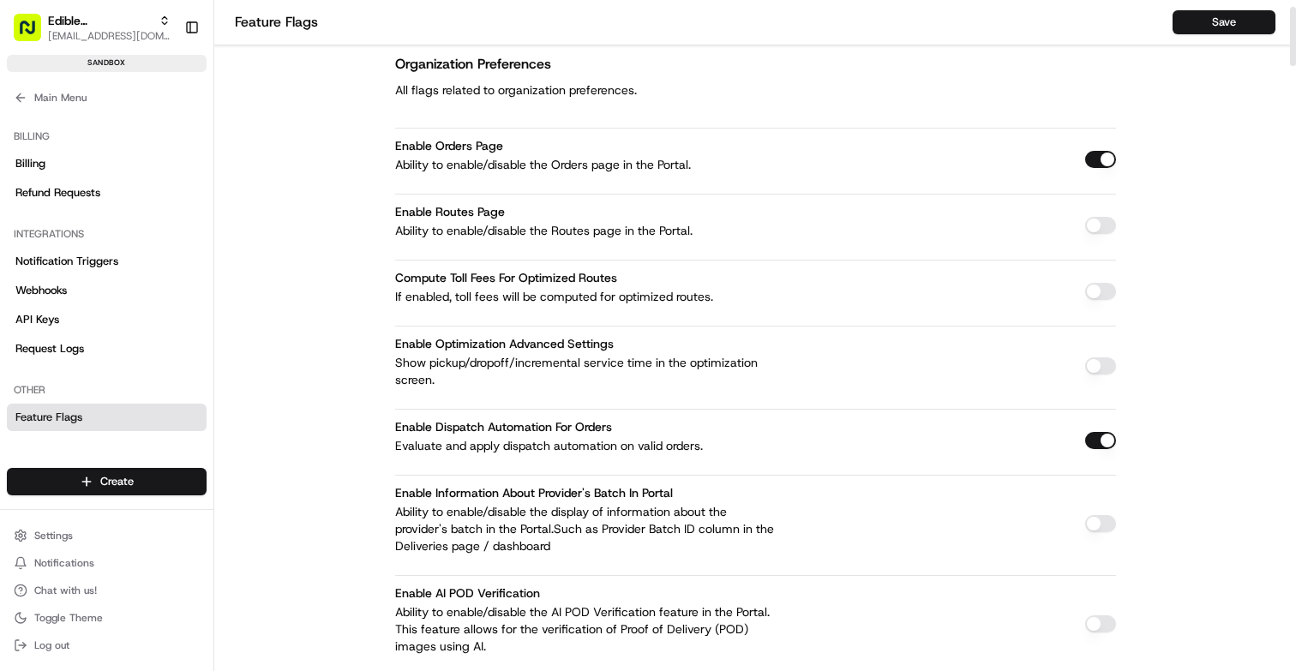
scroll to position [77, 0]
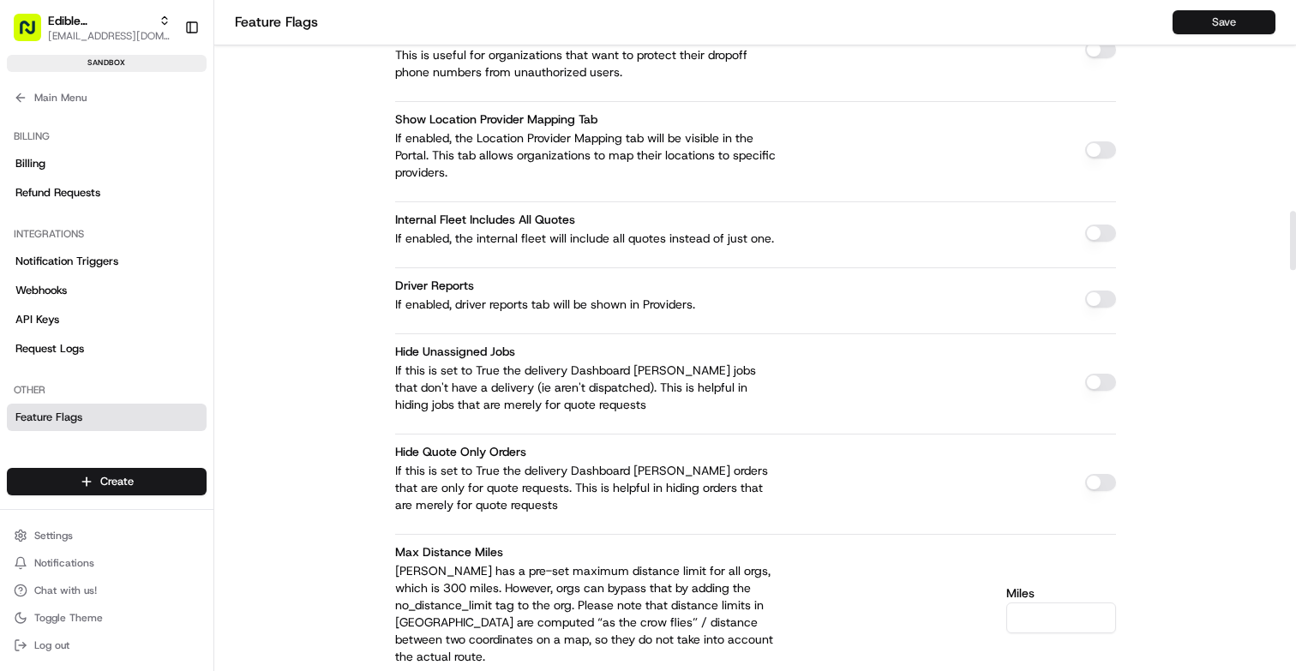
click at [1189, 12] on button "Save" at bounding box center [1223, 22] width 103 height 24
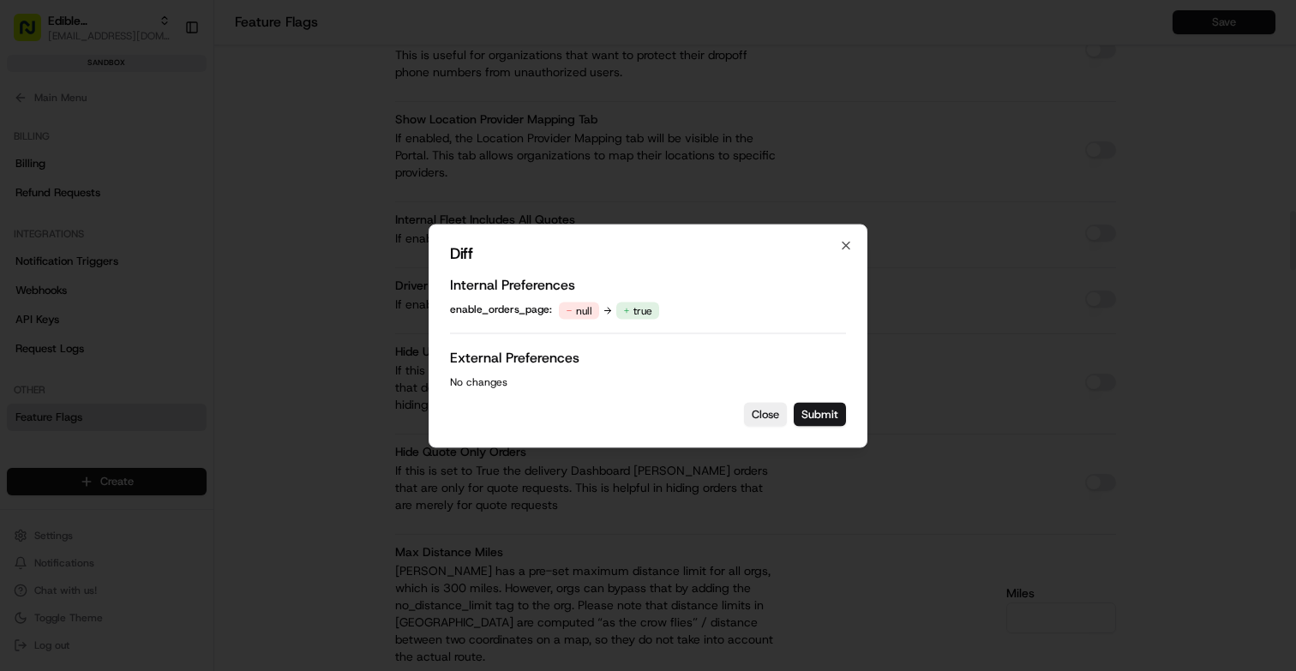
scroll to position [570, 0]
click at [818, 417] on button "Submit" at bounding box center [820, 414] width 52 height 24
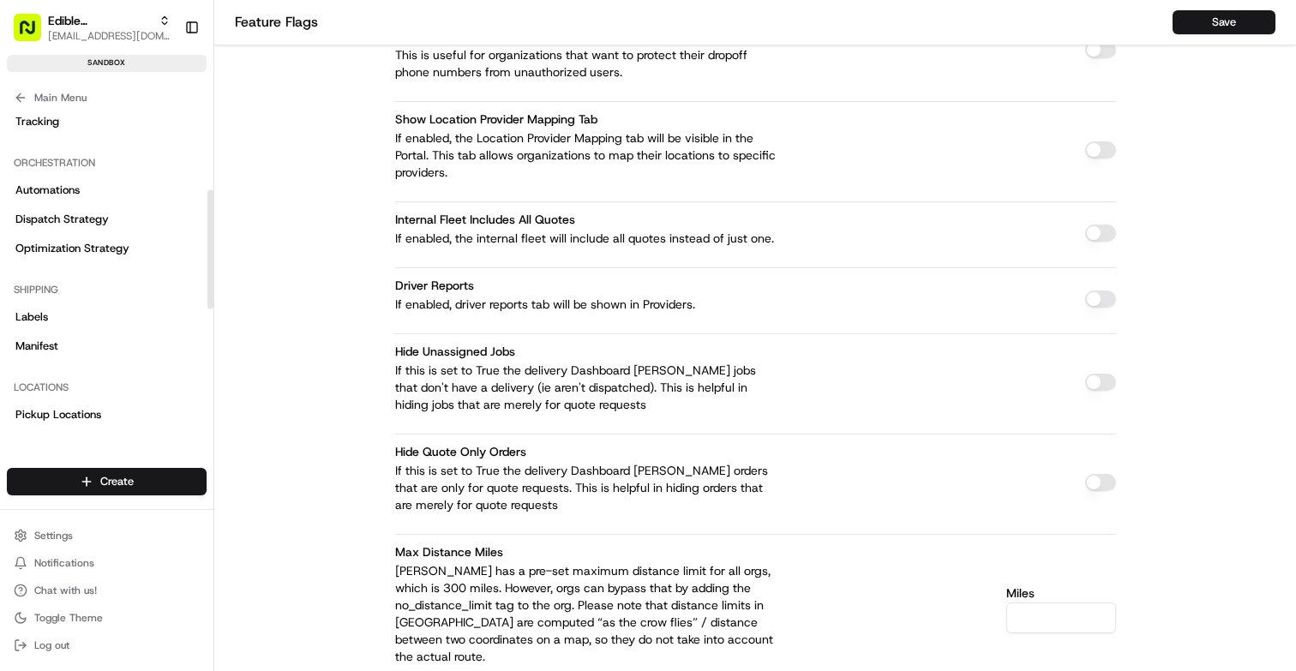
scroll to position [219, 0]
click at [14, 80] on div "Main Menu" at bounding box center [106, 94] width 213 height 31
click at [14, 93] on icon at bounding box center [21, 98] width 14 height 14
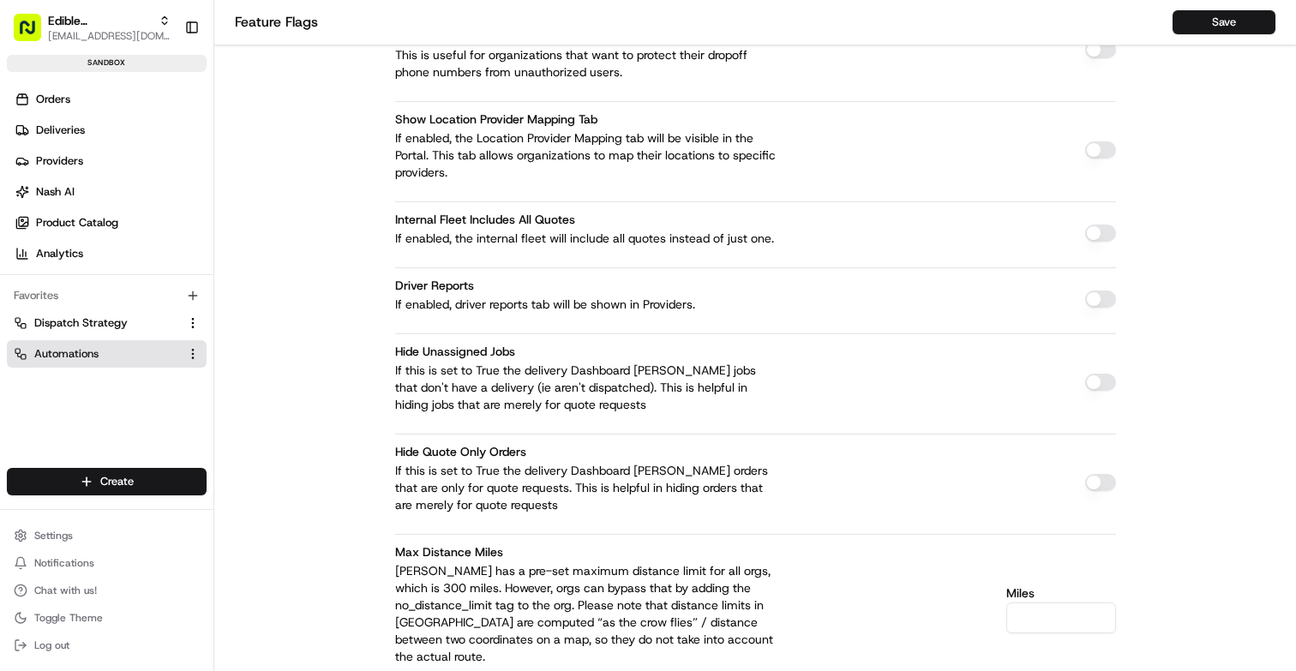
click at [68, 364] on button "Automations" at bounding box center [107, 353] width 200 height 27
click at [111, 354] on link "Automations" at bounding box center [96, 353] width 165 height 15
